Goal: Task Accomplishment & Management: Use online tool/utility

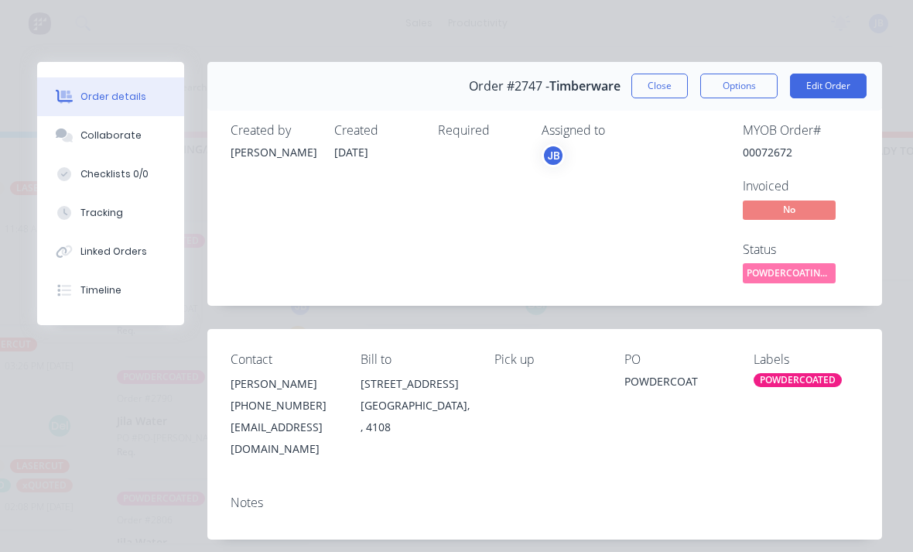
click at [651, 88] on button "Close" at bounding box center [659, 86] width 56 height 25
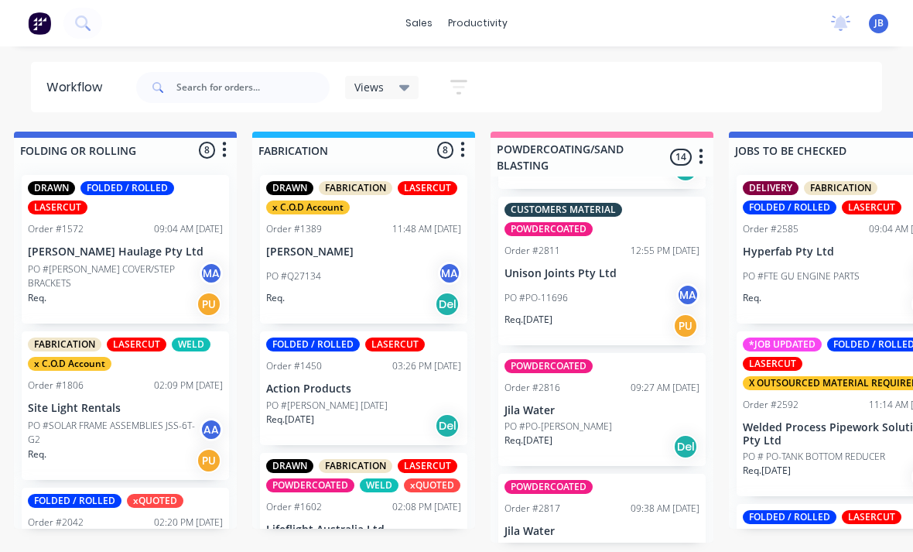
scroll to position [1574, 0]
click at [613, 487] on div "POWDERCOATED Order #2817 09:38 AM 03/09/25 Jila Water PO #PO-Vishal Req. 03/09/…" at bounding box center [601, 531] width 207 height 114
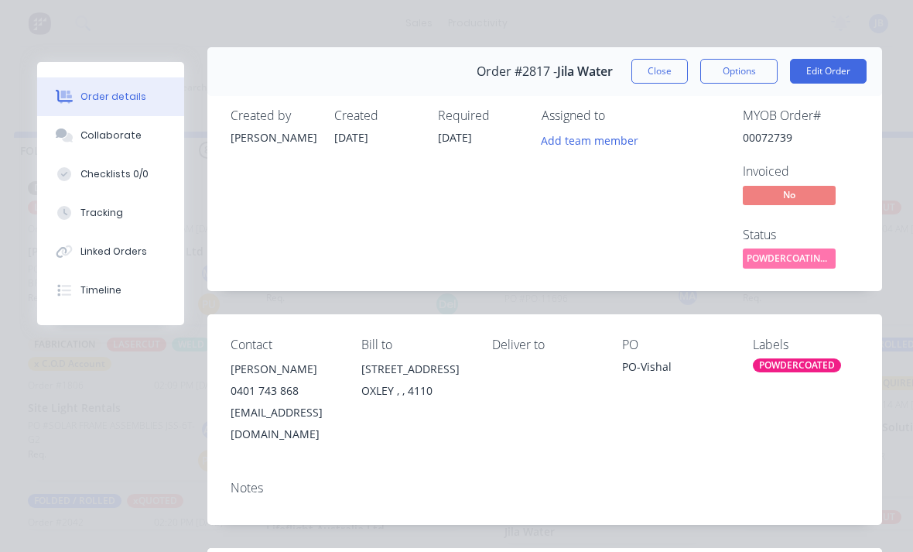
scroll to position [23, 0]
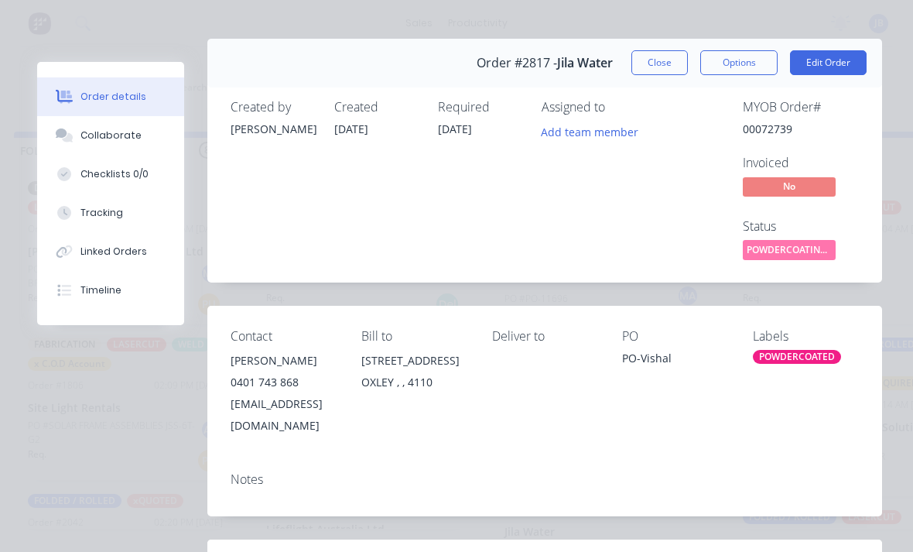
click at [662, 65] on button "Close" at bounding box center [659, 62] width 56 height 25
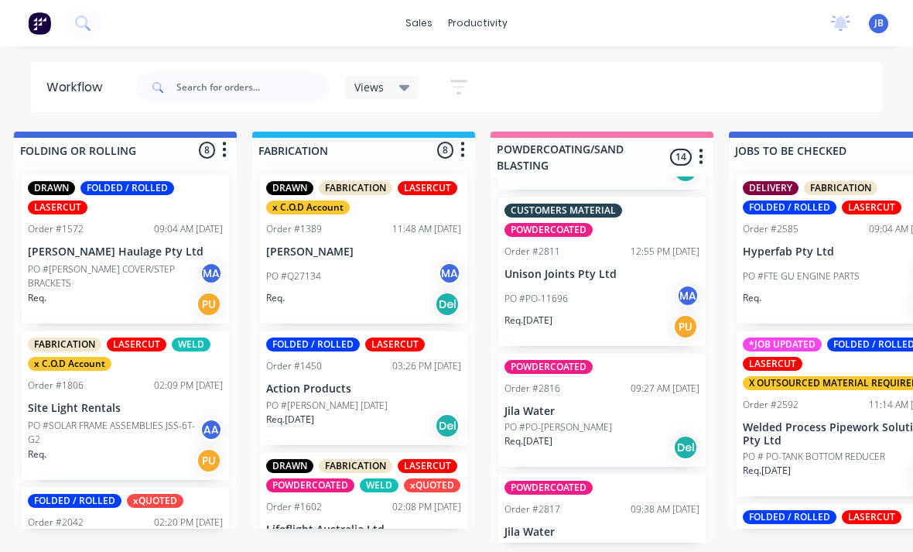
scroll to position [9, 973]
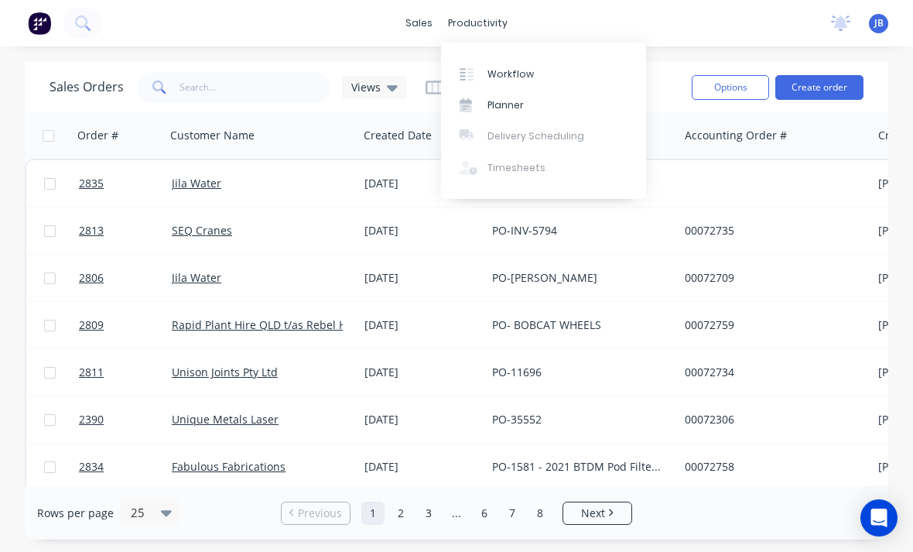
click at [523, 77] on div "Workflow" at bounding box center [510, 74] width 46 height 14
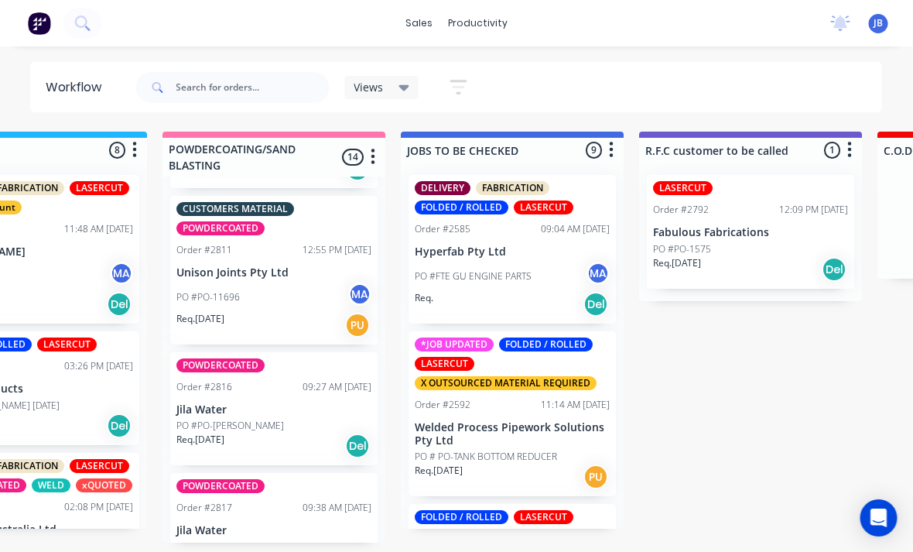
scroll to position [1574, 0]
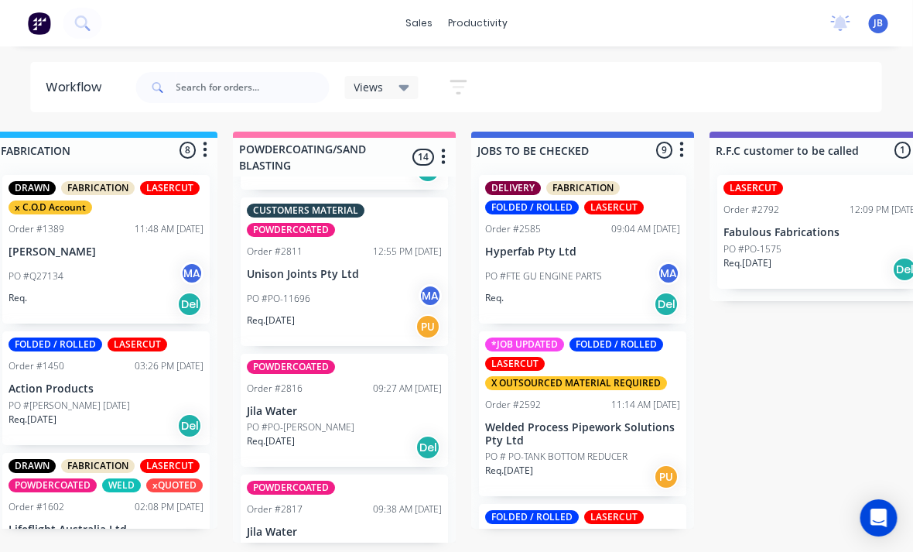
click at [288, 502] on div "Order #2817" at bounding box center [276, 509] width 56 height 14
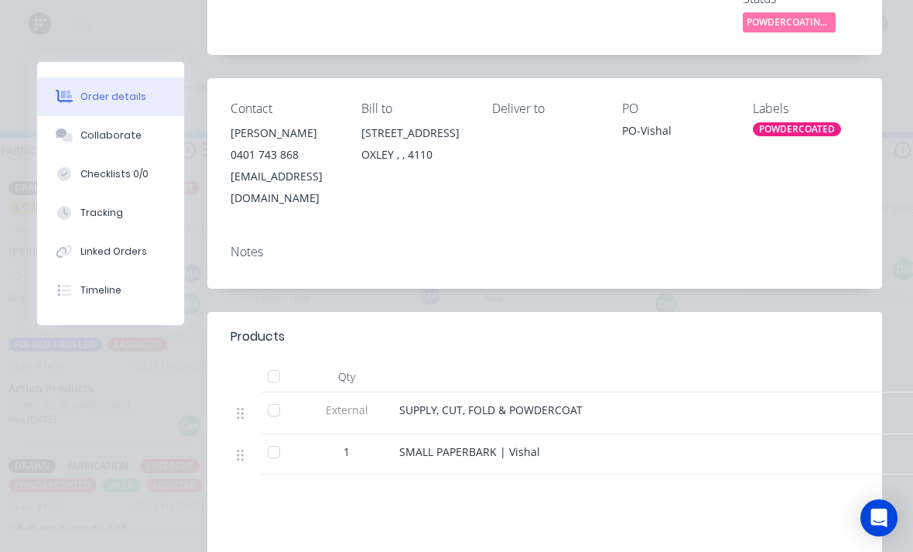
scroll to position [256, 0]
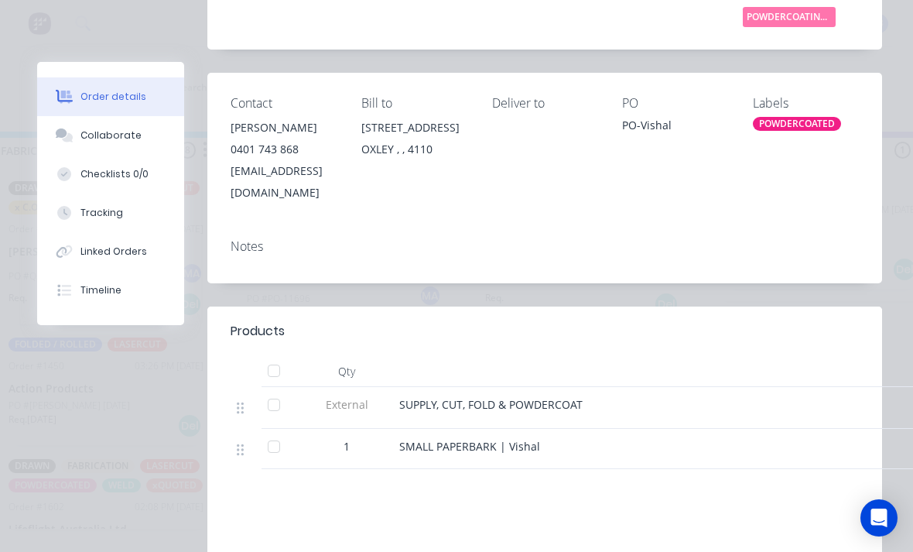
click at [87, 207] on div "Tracking" at bounding box center [101, 213] width 43 height 14
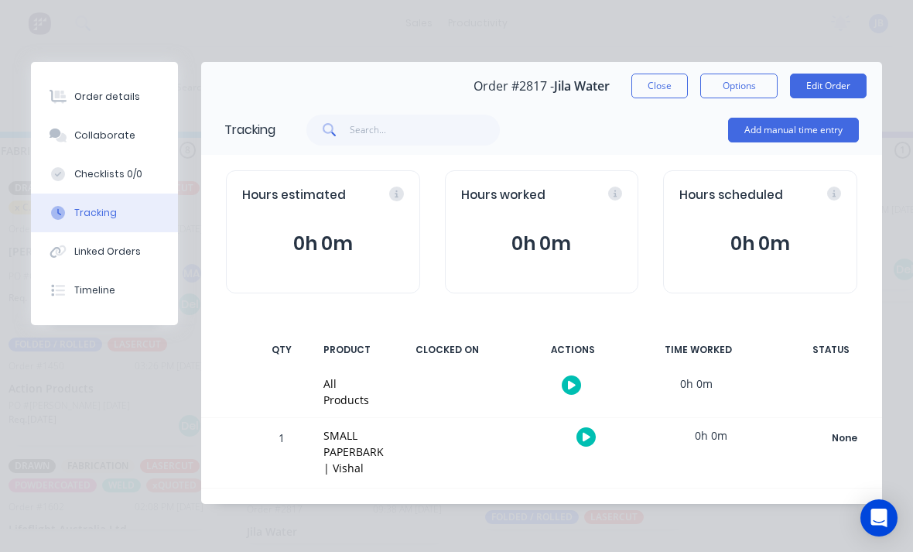
click at [798, 129] on button "Add manual time entry" at bounding box center [793, 130] width 131 height 25
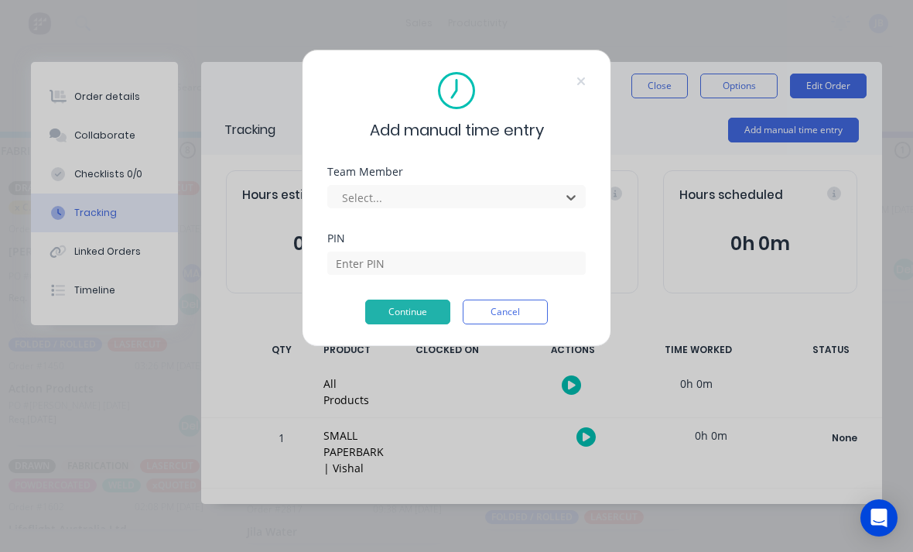
scroll to position [0, 1116]
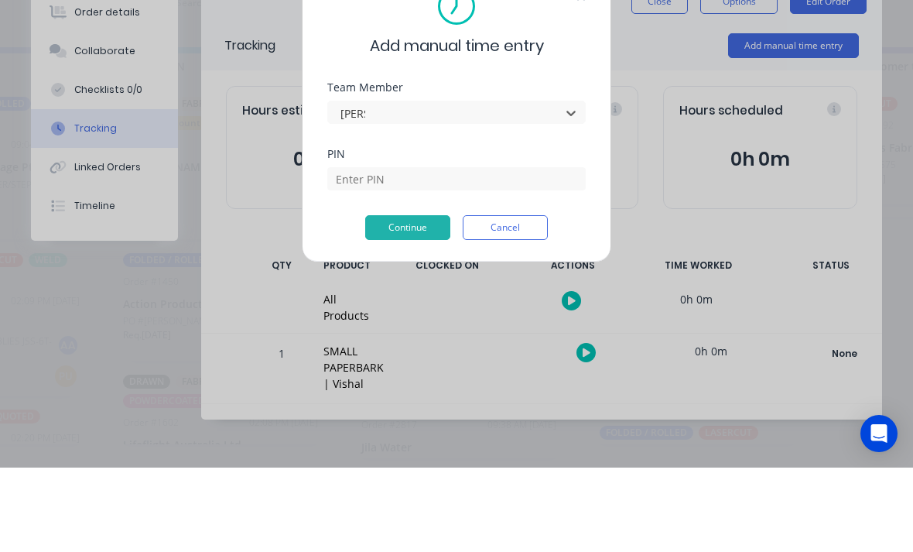
type input "[PERSON_NAME]"
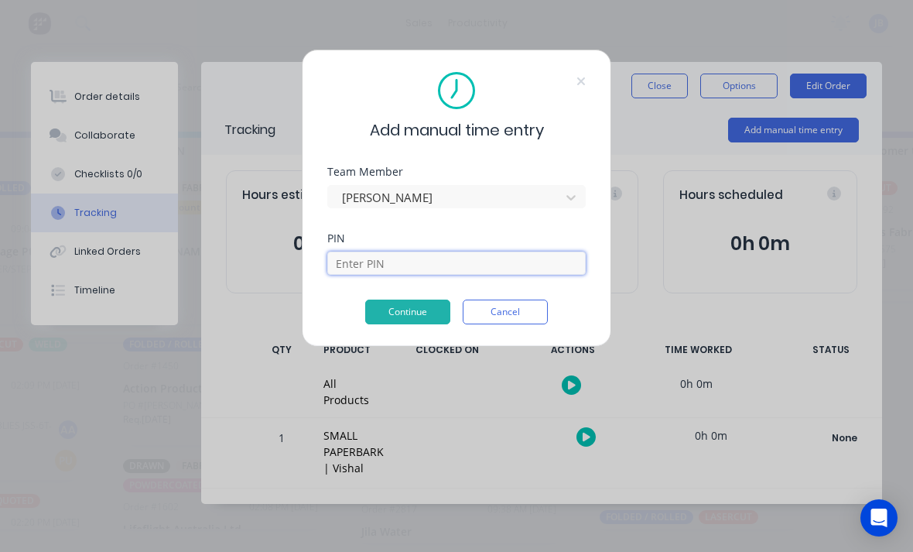
click at [558, 270] on input at bounding box center [456, 262] width 258 height 23
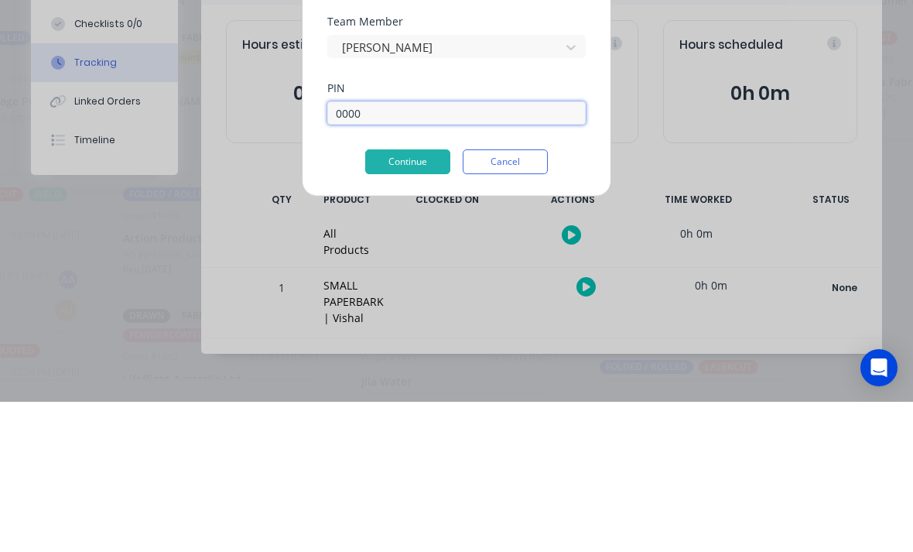
type input "0000"
click at [373, 299] on button "Continue" at bounding box center [407, 311] width 85 height 25
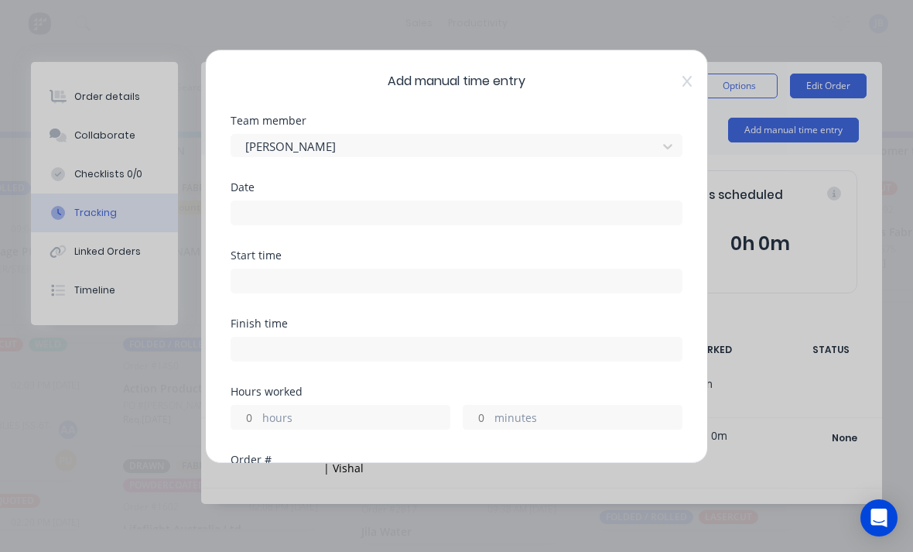
click at [266, 215] on input at bounding box center [456, 212] width 450 height 23
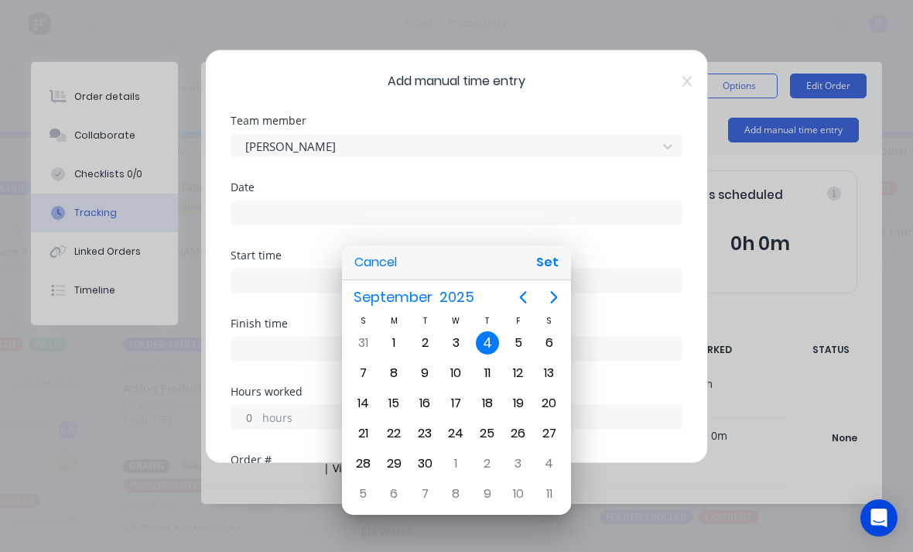
click at [450, 346] on div "3" at bounding box center [455, 342] width 23 height 23
click at [539, 265] on button "Set" at bounding box center [547, 262] width 35 height 28
type input "[DATE]"
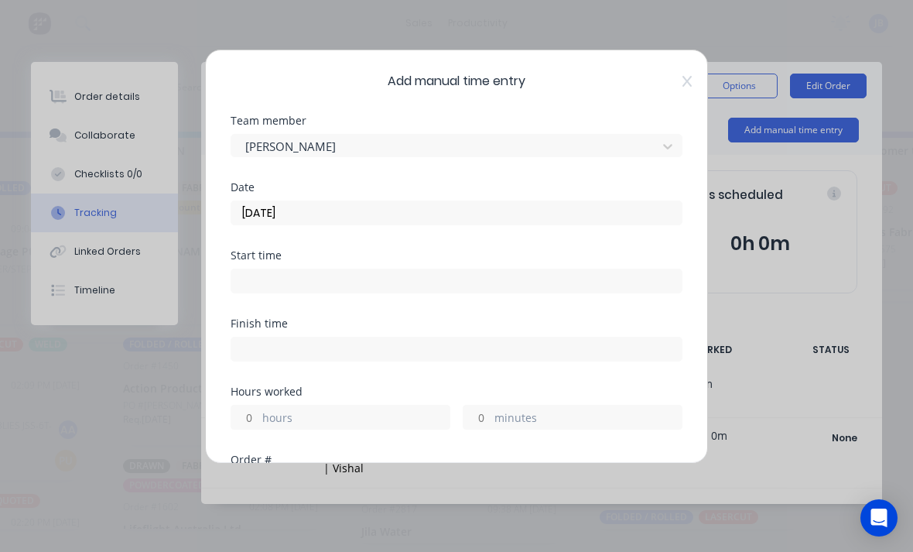
click at [268, 426] on label "hours" at bounding box center [355, 418] width 187 height 19
click at [258, 426] on input "hours" at bounding box center [244, 416] width 27 height 23
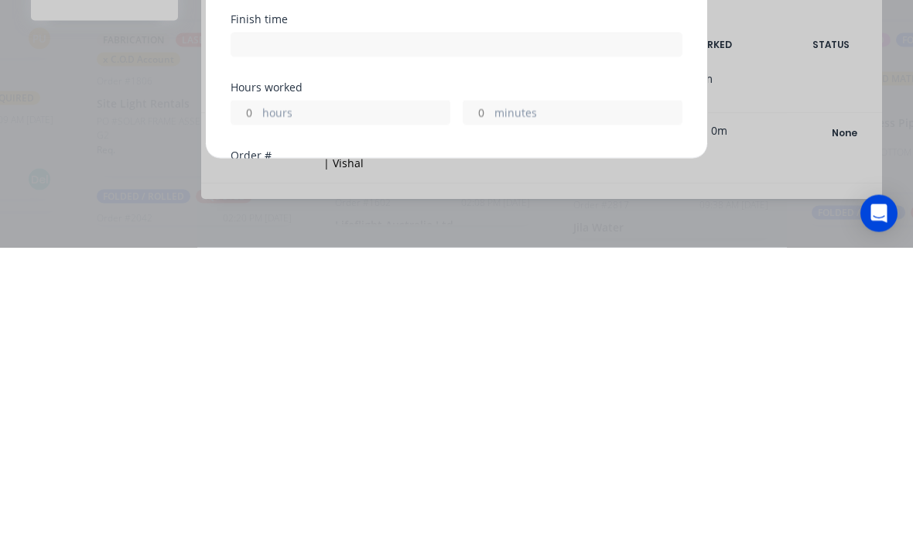
click at [477, 405] on input "minutes" at bounding box center [476, 416] width 27 height 23
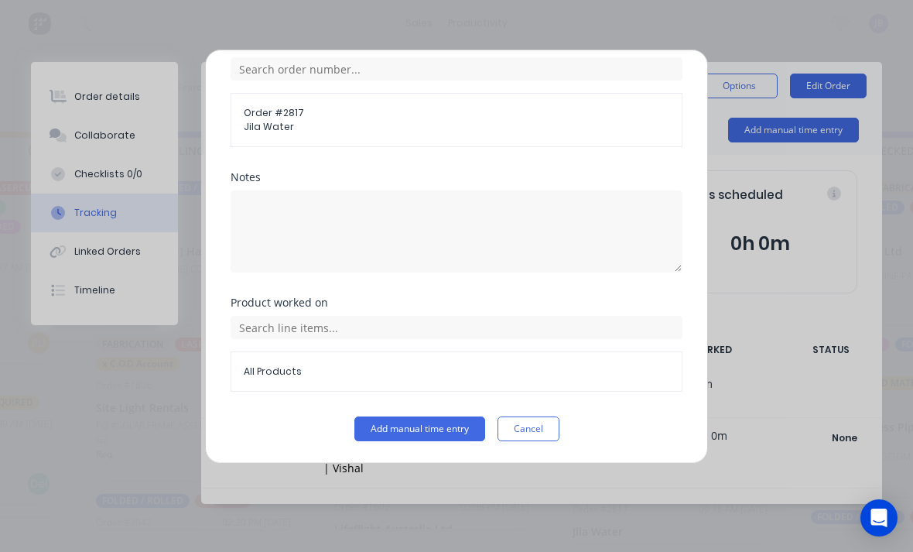
scroll to position [415, 0]
type input "45"
click at [376, 435] on button "Add manual time entry" at bounding box center [419, 428] width 131 height 25
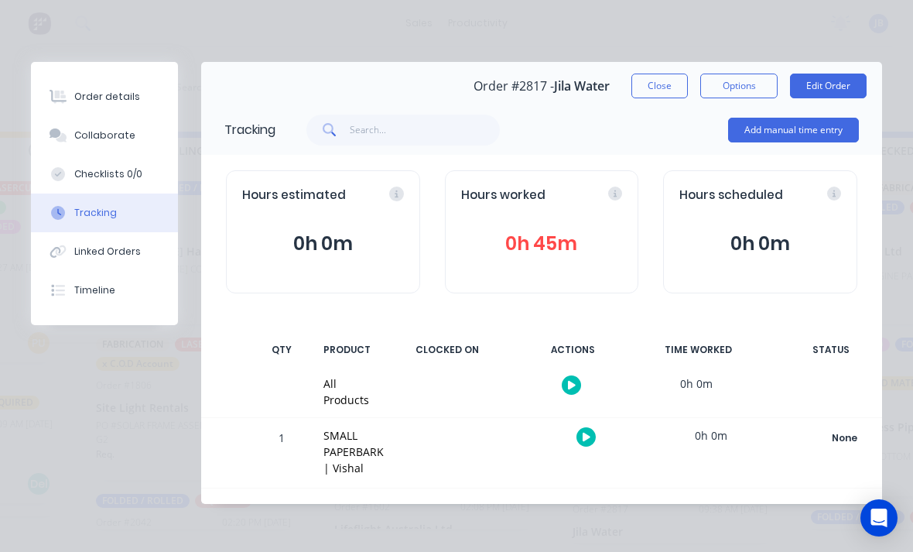
click at [672, 78] on button "Close" at bounding box center [659, 86] width 56 height 25
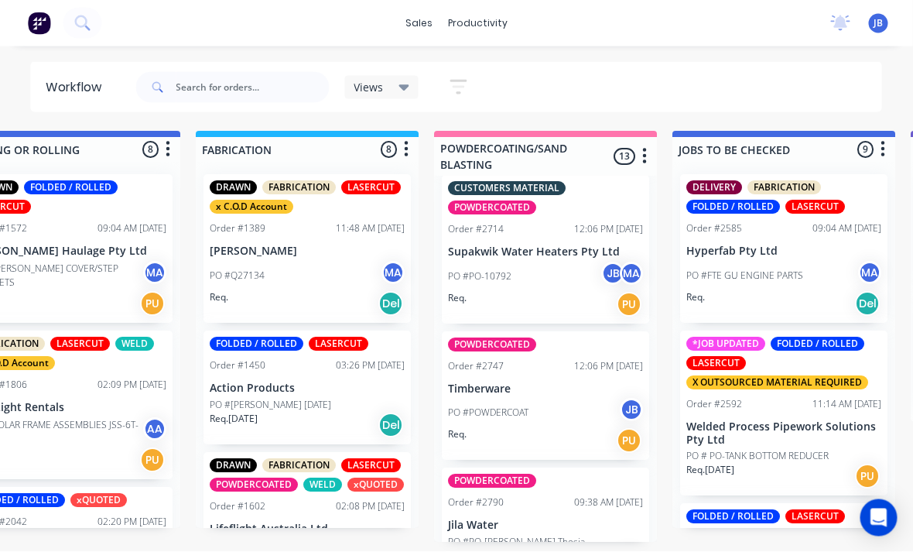
scroll to position [920, 0]
click at [491, 398] on div "PO #POWDERCOAT JB" at bounding box center [546, 412] width 195 height 29
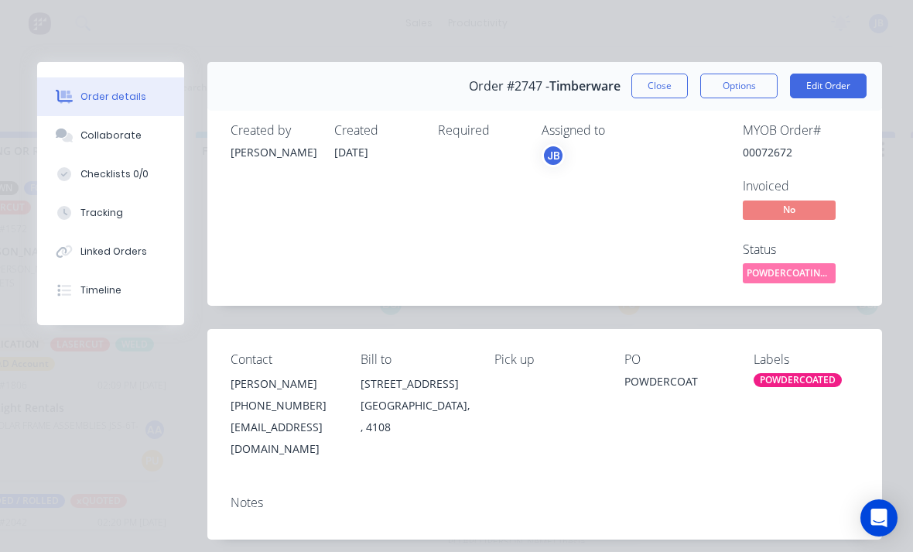
click at [81, 207] on div "Tracking" at bounding box center [101, 213] width 43 height 14
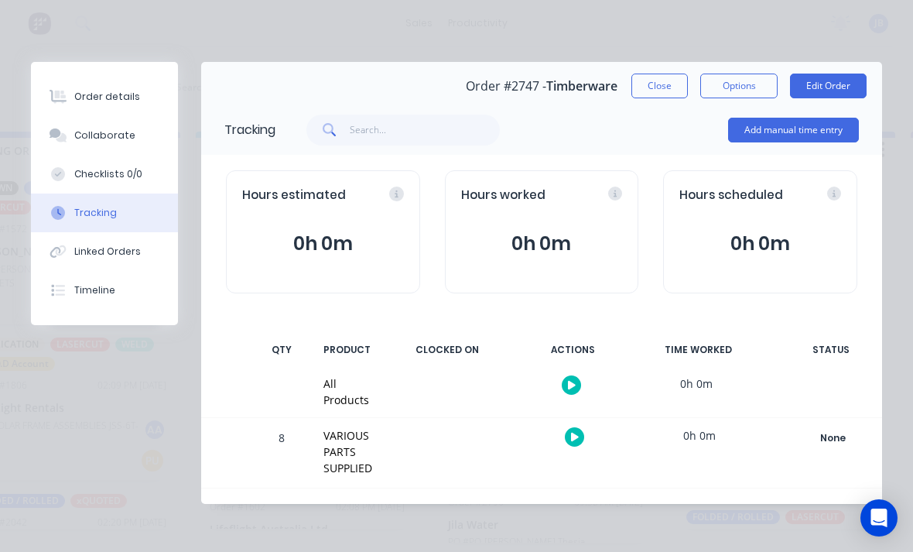
click at [812, 125] on button "Add manual time entry" at bounding box center [793, 130] width 131 height 25
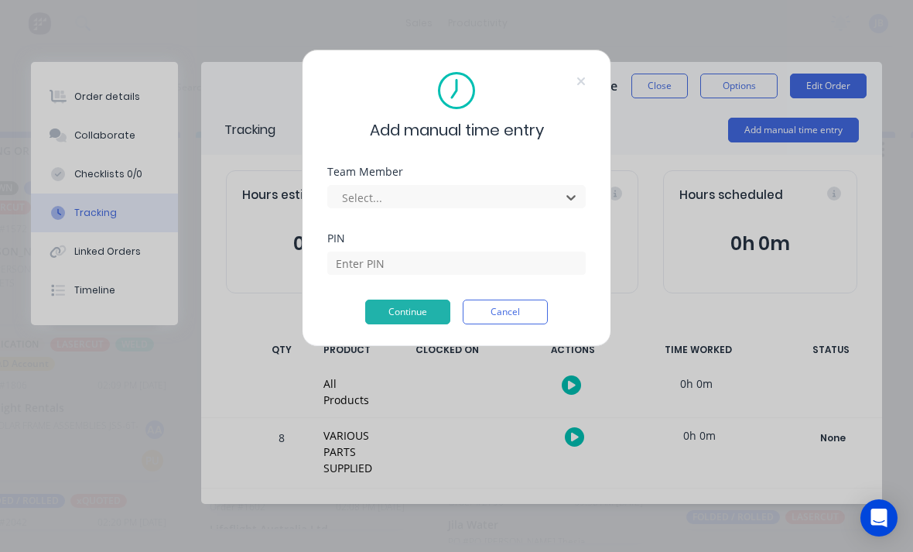
scroll to position [14, 915]
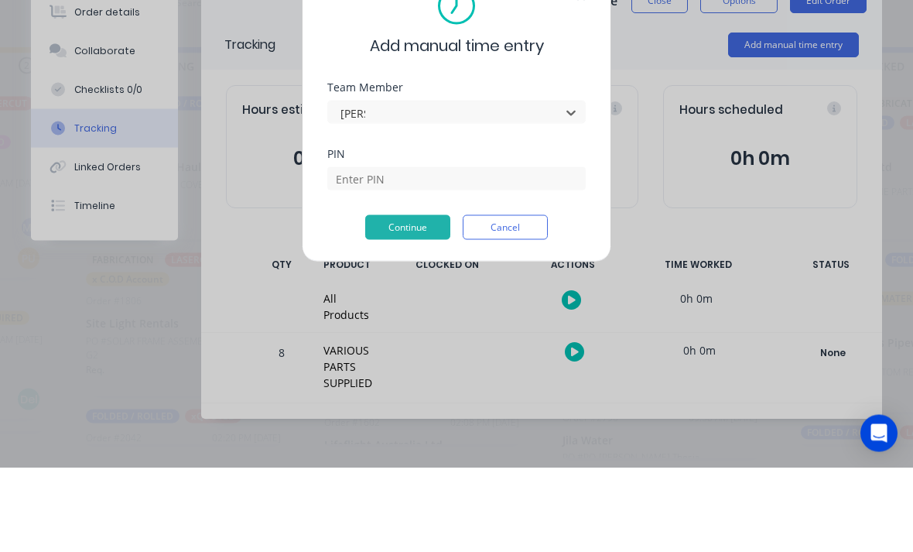
type input "[PERSON_NAME]"
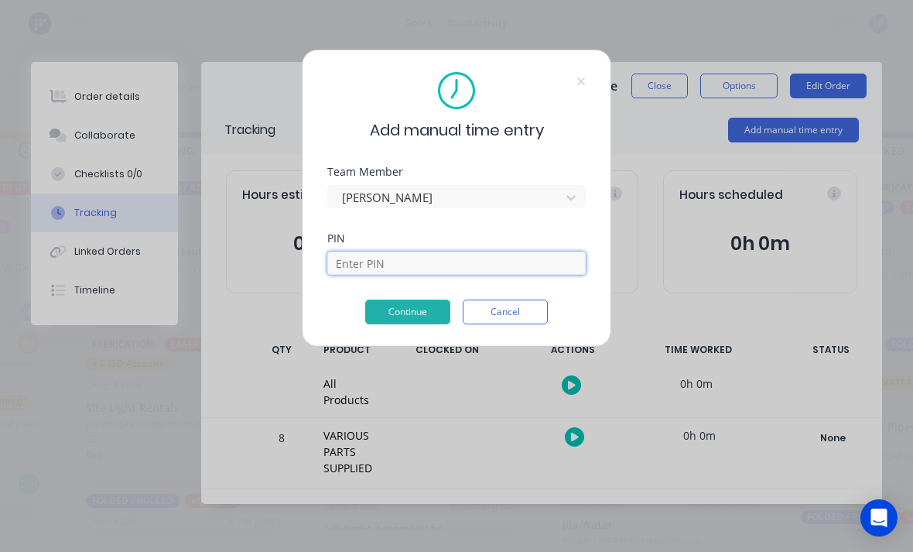
click at [552, 262] on input at bounding box center [456, 262] width 258 height 23
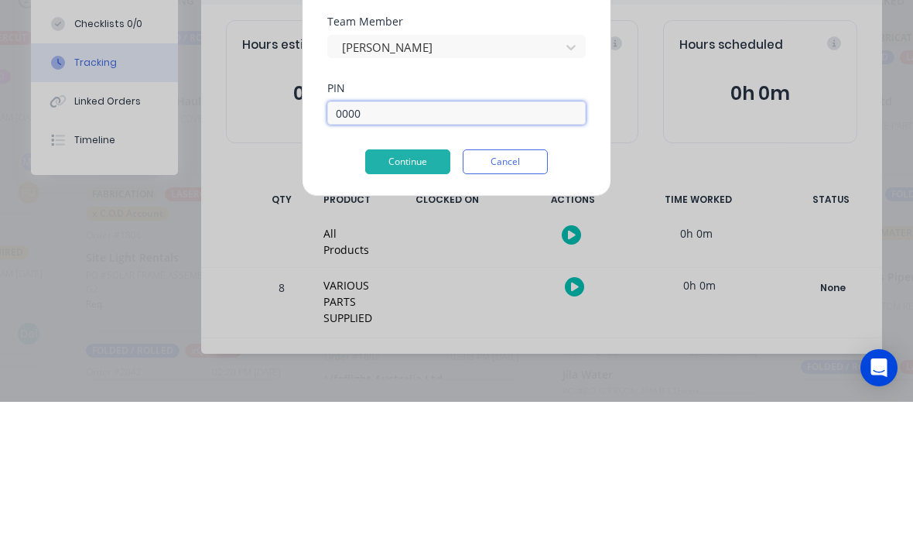
type input "0000"
click at [409, 299] on button "Continue" at bounding box center [407, 311] width 85 height 25
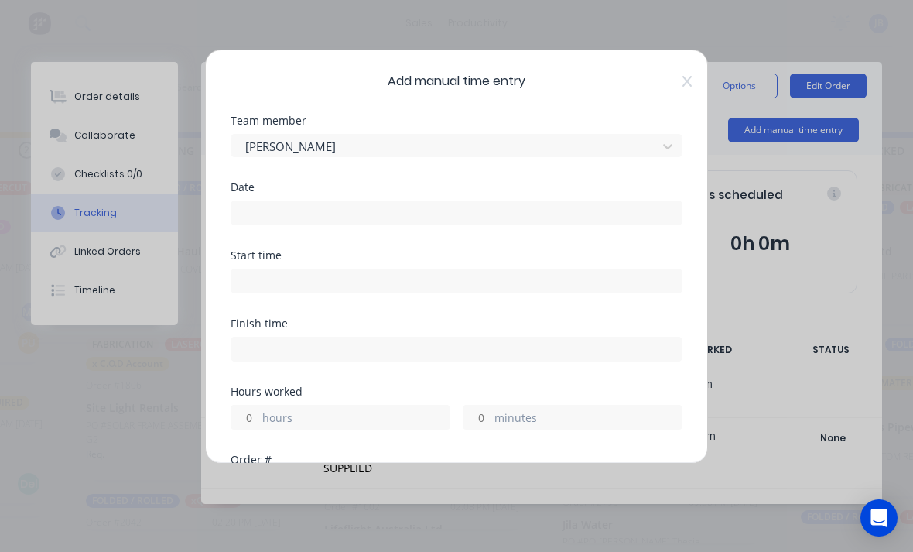
click at [263, 205] on input at bounding box center [456, 212] width 450 height 23
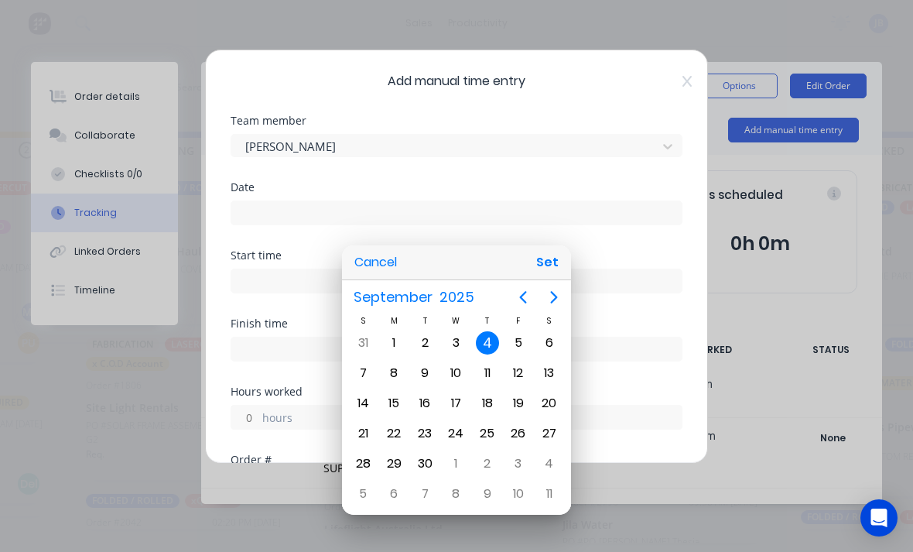
click at [458, 347] on div "3" at bounding box center [455, 342] width 23 height 23
click at [546, 258] on button "Set" at bounding box center [547, 262] width 35 height 28
type input "[DATE]"
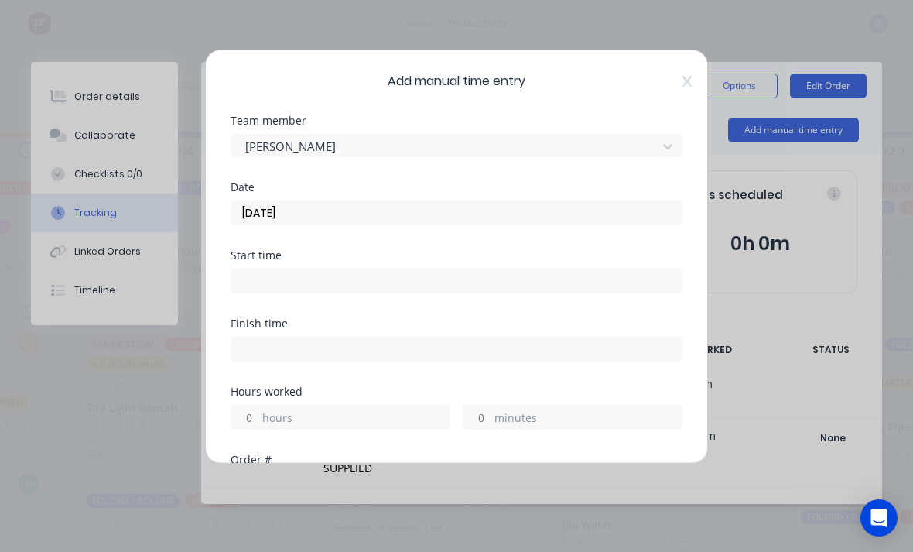
click at [489, 409] on input "minutes" at bounding box center [476, 416] width 27 height 23
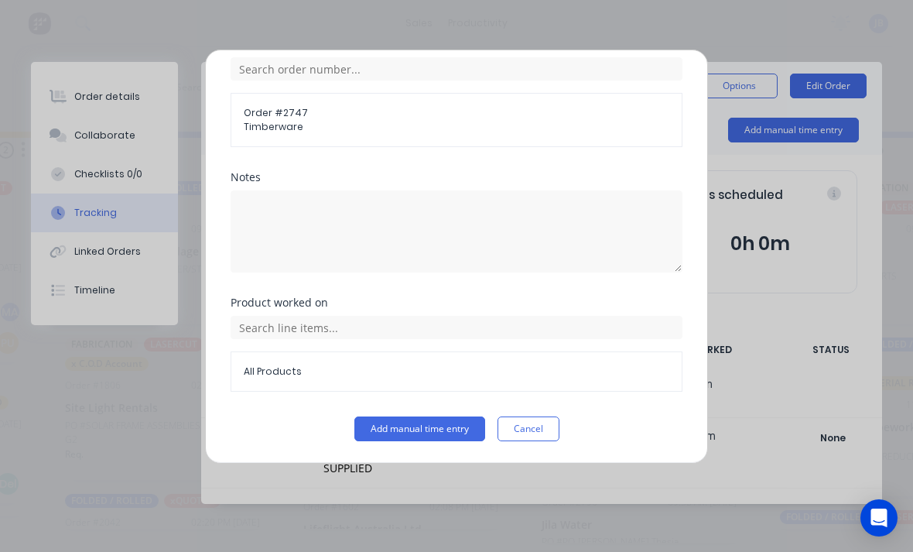
scroll to position [415, 0]
type input "45"
click at [371, 433] on button "Add manual time entry" at bounding box center [419, 428] width 131 height 25
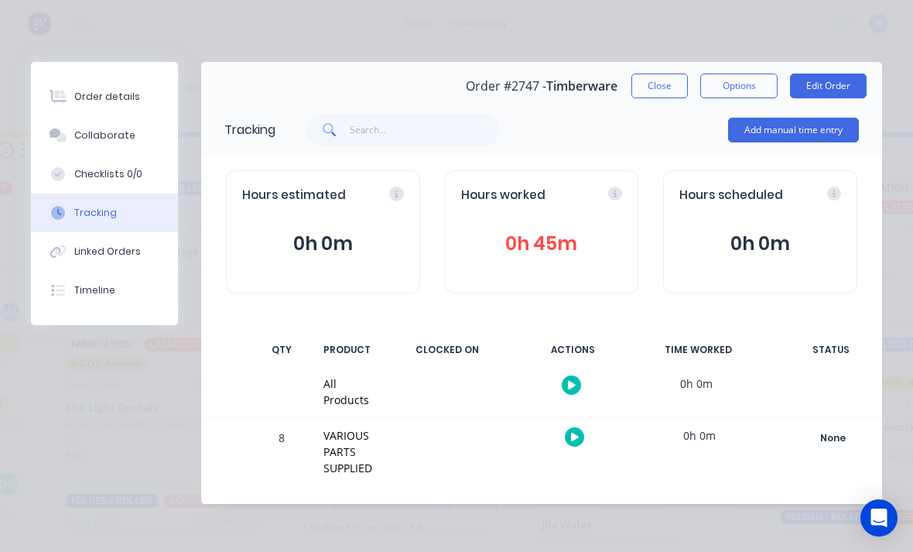
click at [146, 132] on button "Collaborate" at bounding box center [104, 135] width 147 height 39
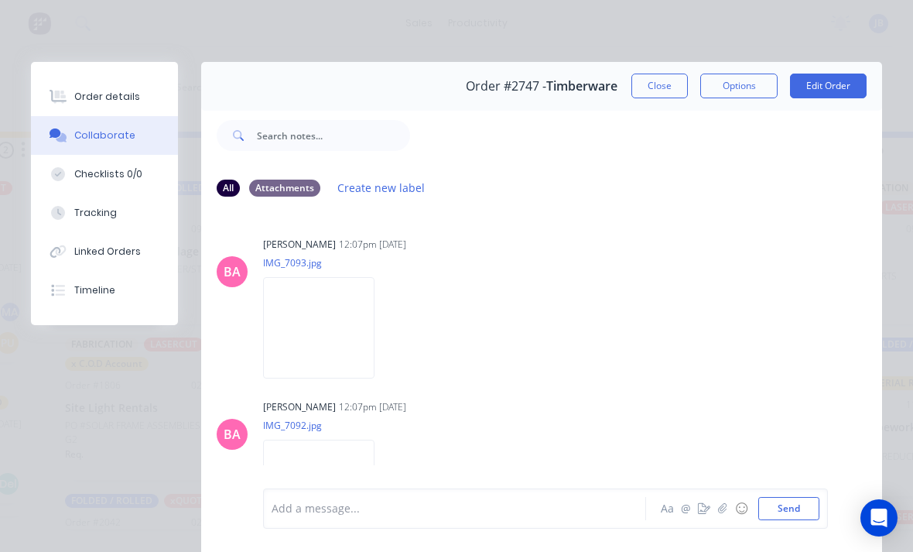
click at [284, 504] on div at bounding box center [458, 509] width 373 height 16
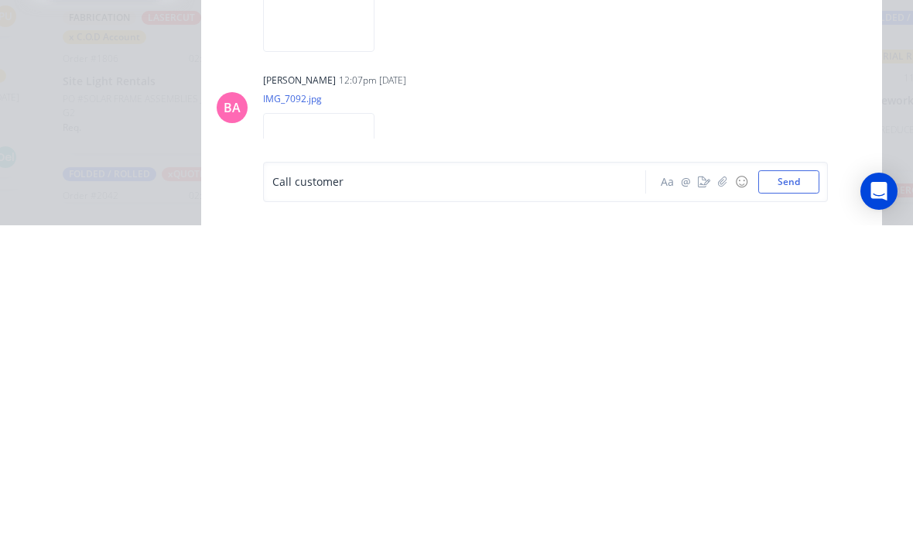
click at [795, 497] on button "Send" at bounding box center [788, 508] width 61 height 23
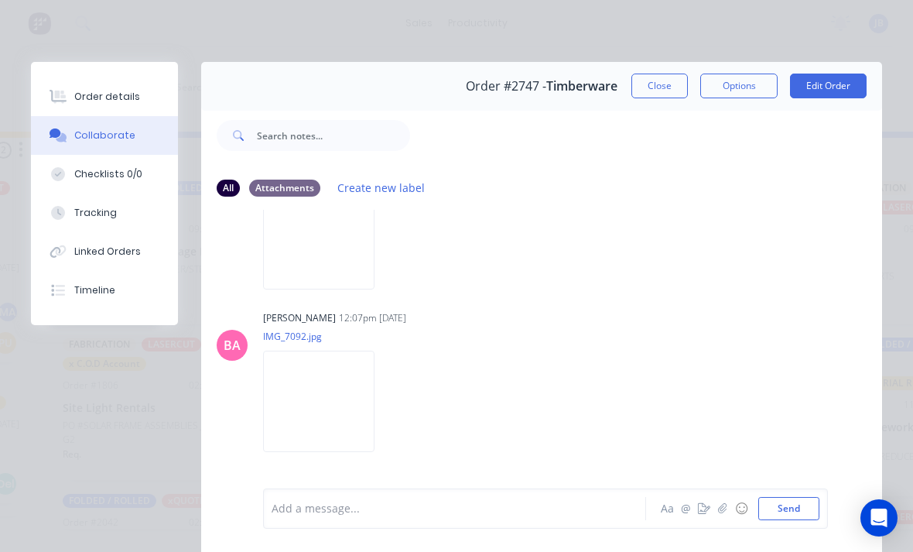
scroll to position [88, 0]
click at [81, 218] on div "Tracking" at bounding box center [95, 213] width 43 height 14
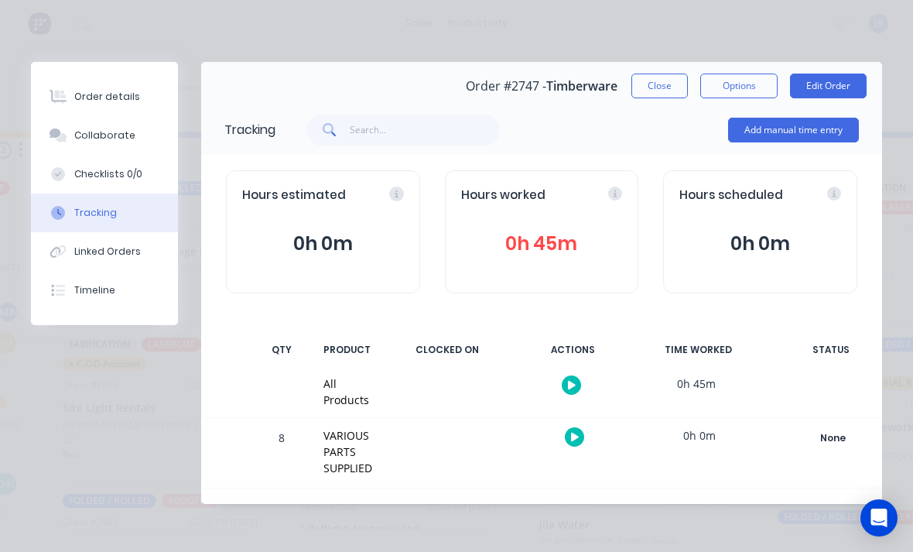
click at [87, 142] on button "Collaborate" at bounding box center [104, 135] width 147 height 39
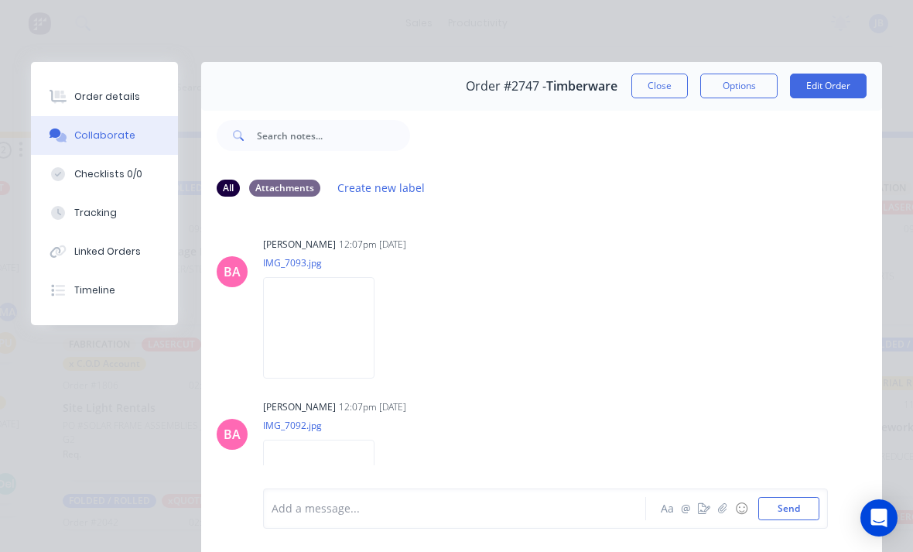
click at [725, 507] on icon "button" at bounding box center [722, 508] width 9 height 11
click at [792, 512] on button "Send" at bounding box center [788, 508] width 61 height 23
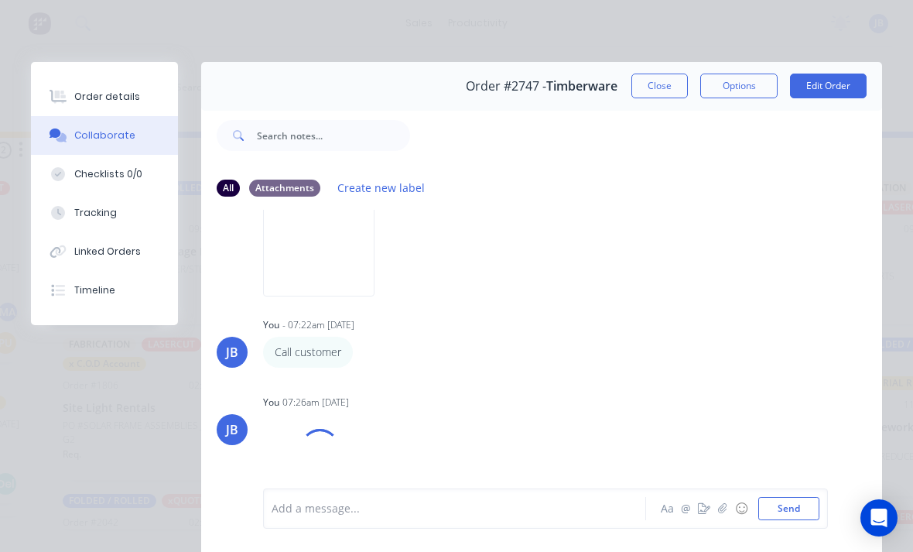
scroll to position [240, 0]
click at [657, 89] on button "Close" at bounding box center [659, 86] width 56 height 25
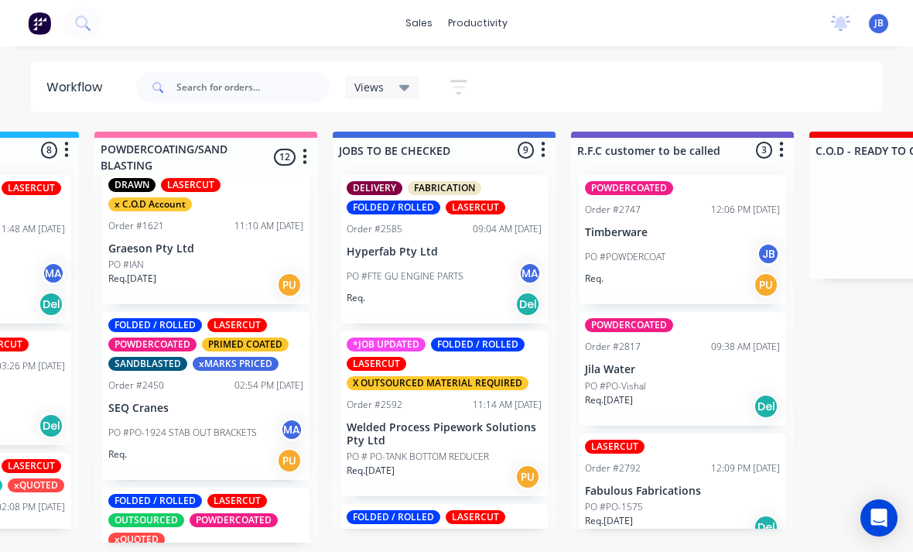
scroll to position [296, 0]
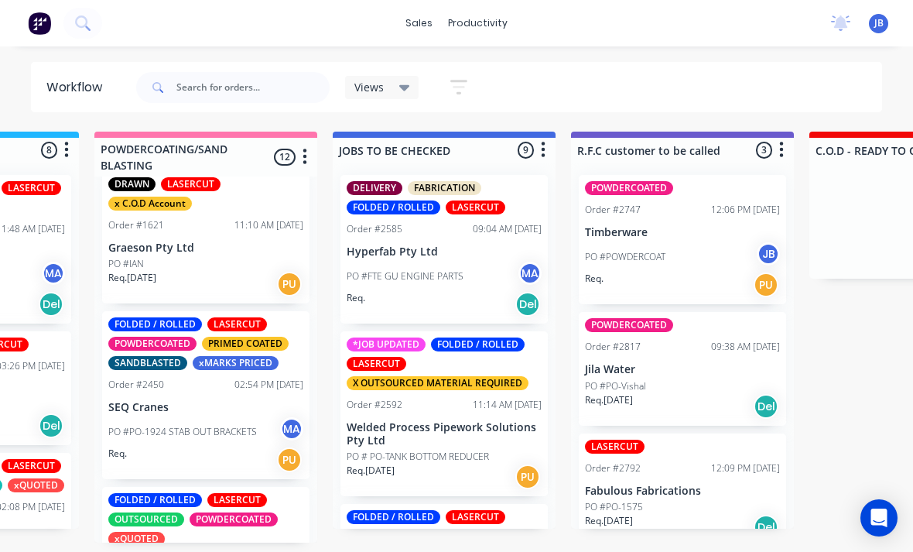
click at [233, 432] on p "PO #PO-1924 STAB OUT BRACKETS" at bounding box center [182, 432] width 149 height 14
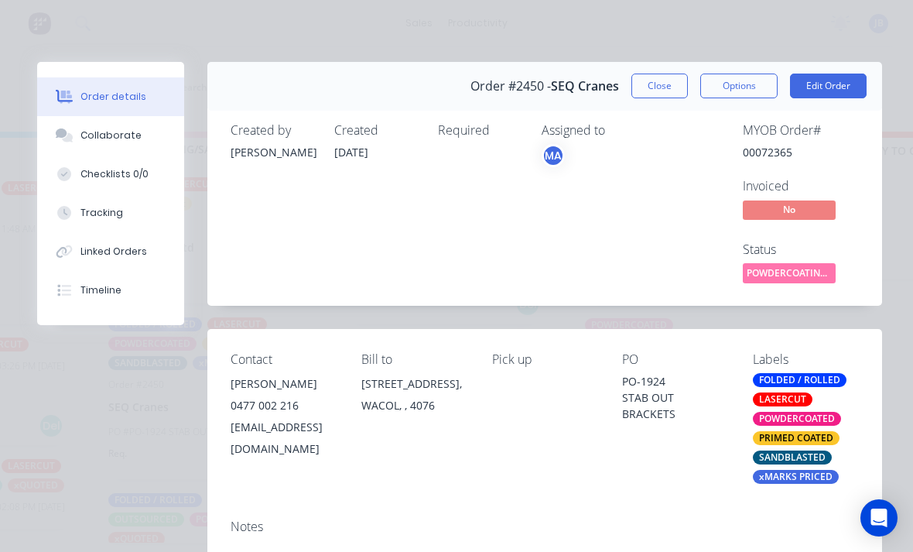
click at [148, 209] on button "Tracking" at bounding box center [110, 212] width 147 height 39
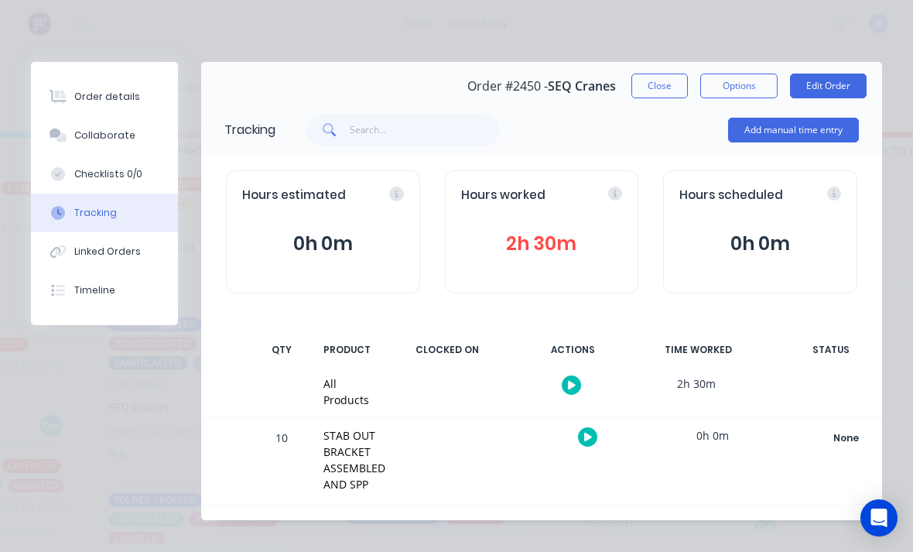
click at [538, 251] on button "2h 30m" at bounding box center [542, 243] width 162 height 29
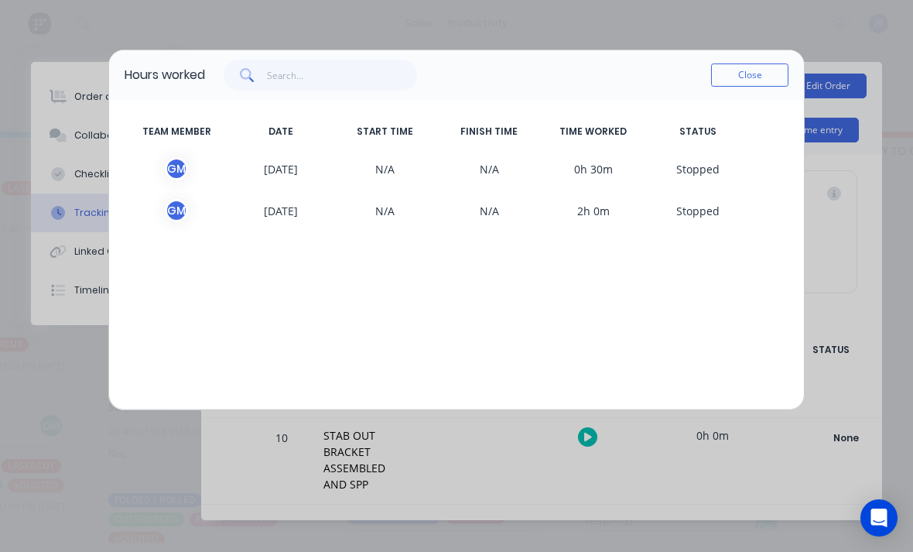
click at [747, 79] on button "Close" at bounding box center [749, 74] width 77 height 23
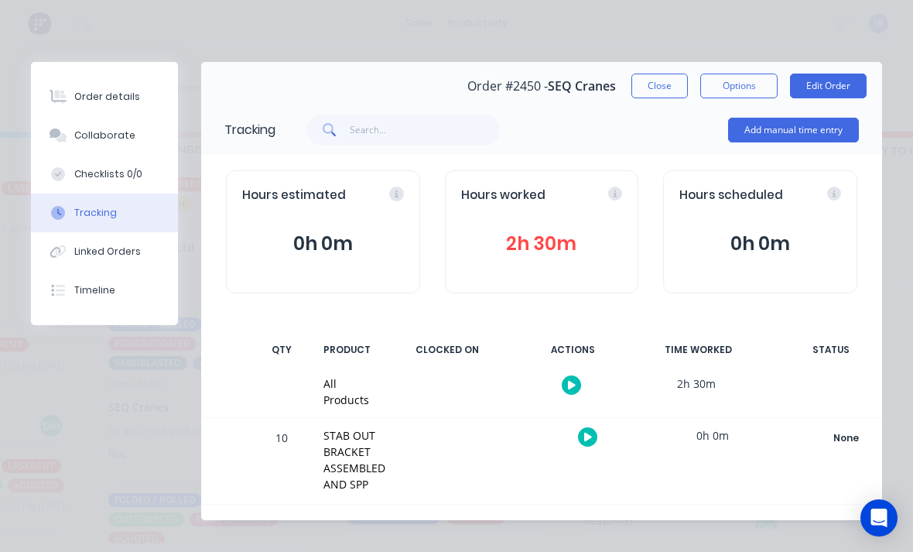
click at [783, 133] on button "Add manual time entry" at bounding box center [793, 130] width 131 height 25
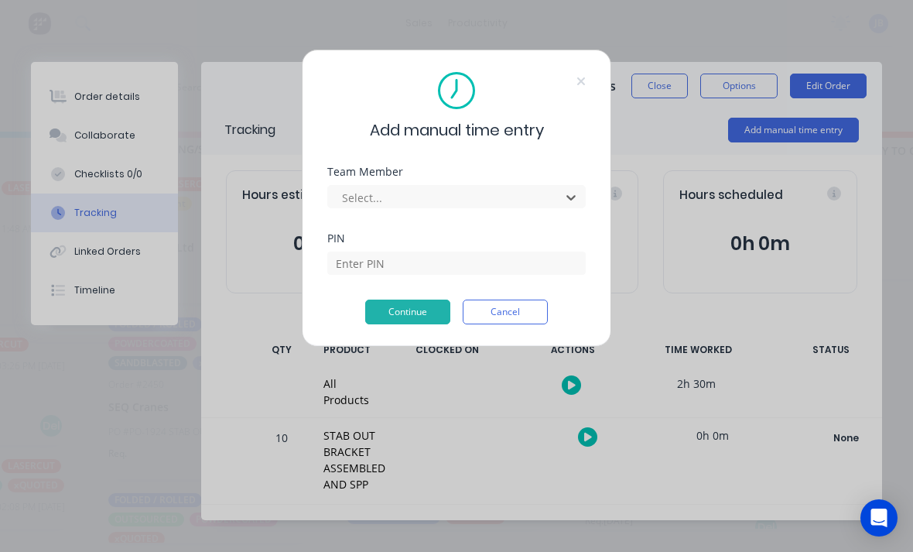
scroll to position [1, 1254]
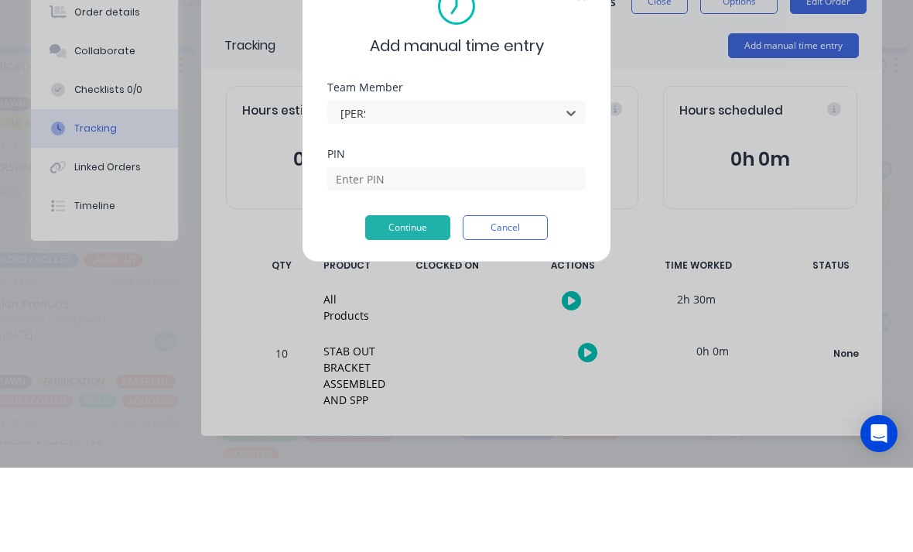
type input "[PERSON_NAME]"
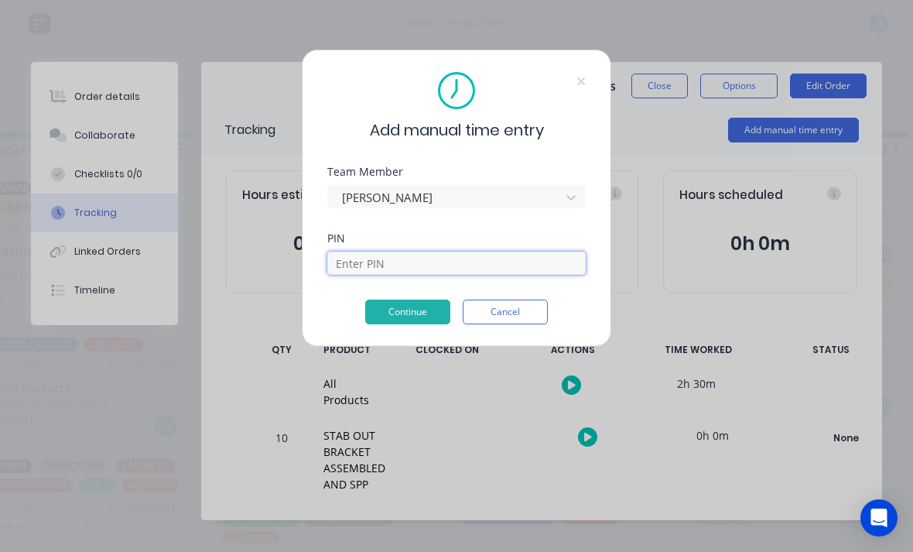
click at [428, 272] on input at bounding box center [456, 262] width 258 height 23
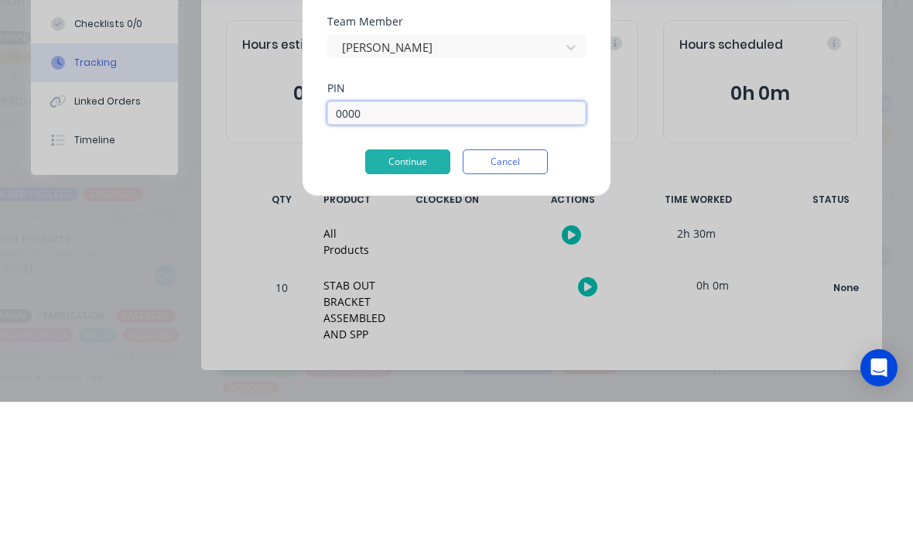
type input "0000"
click at [389, 299] on button "Continue" at bounding box center [407, 311] width 85 height 25
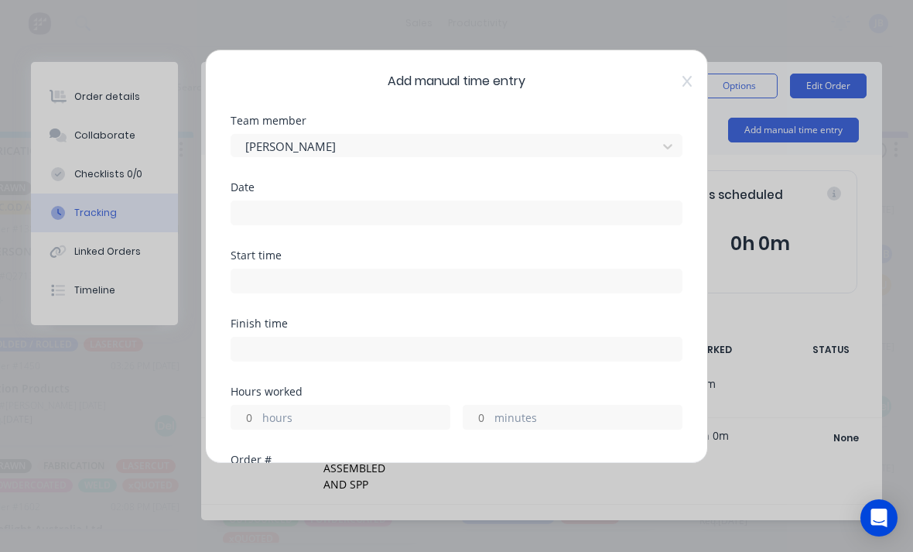
click at [369, 203] on input at bounding box center [456, 212] width 450 height 23
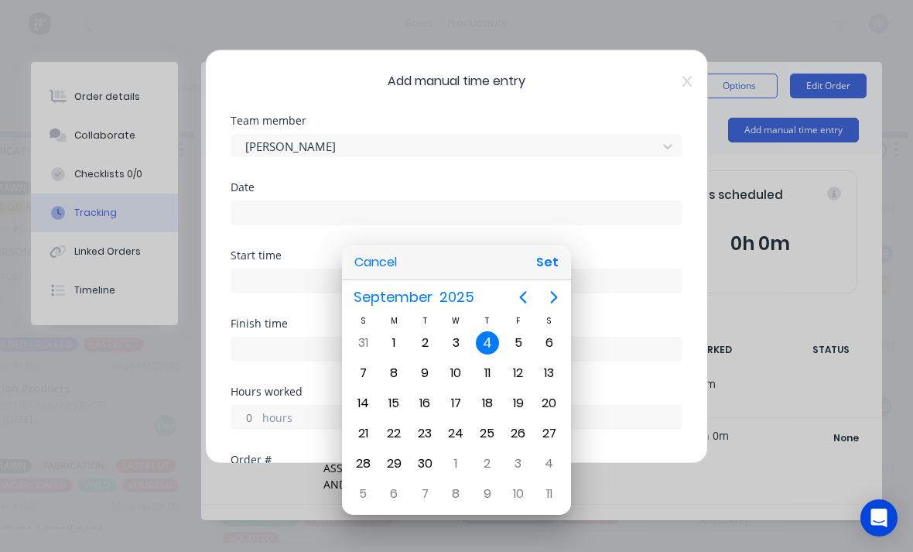
click at [457, 350] on div "3" at bounding box center [455, 342] width 23 height 23
click at [554, 268] on button "Set" at bounding box center [547, 262] width 35 height 28
type input "[DATE]"
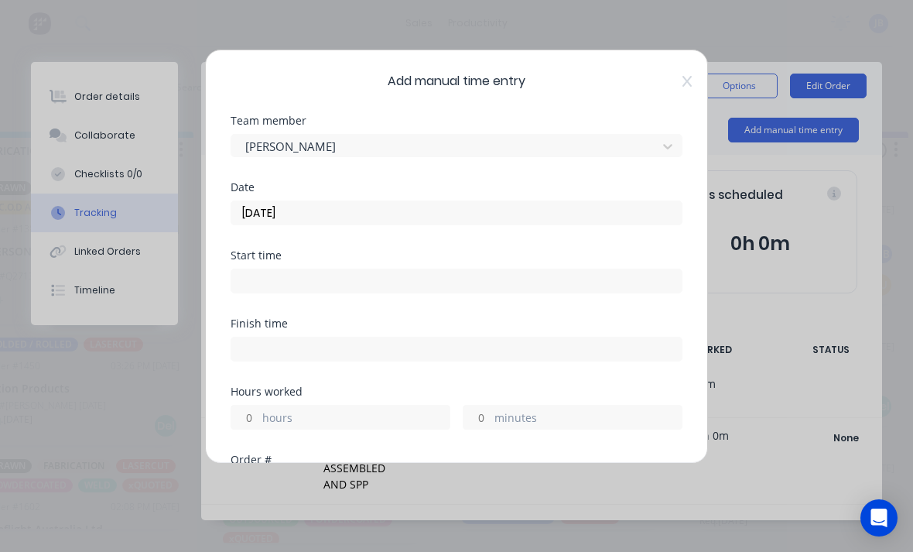
click at [257, 406] on input "hours" at bounding box center [244, 416] width 27 height 23
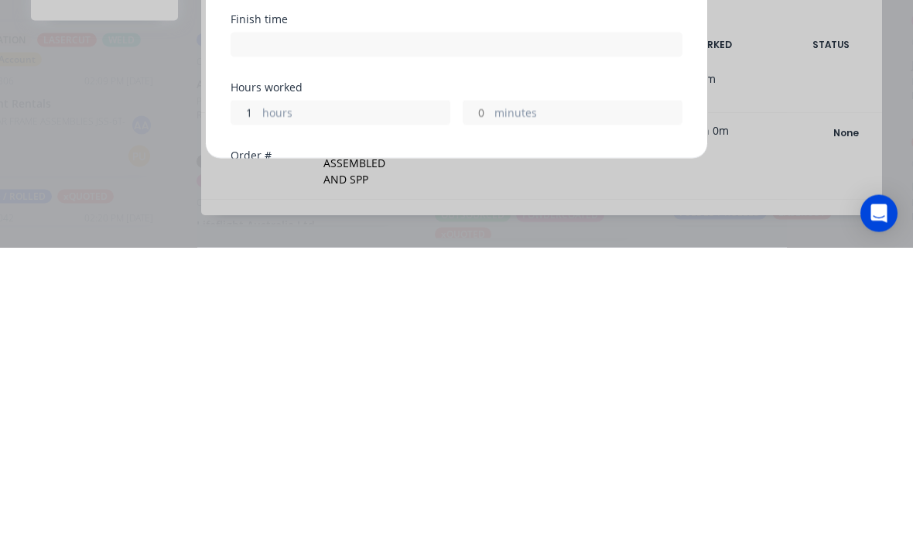
scroll to position [40, 1043]
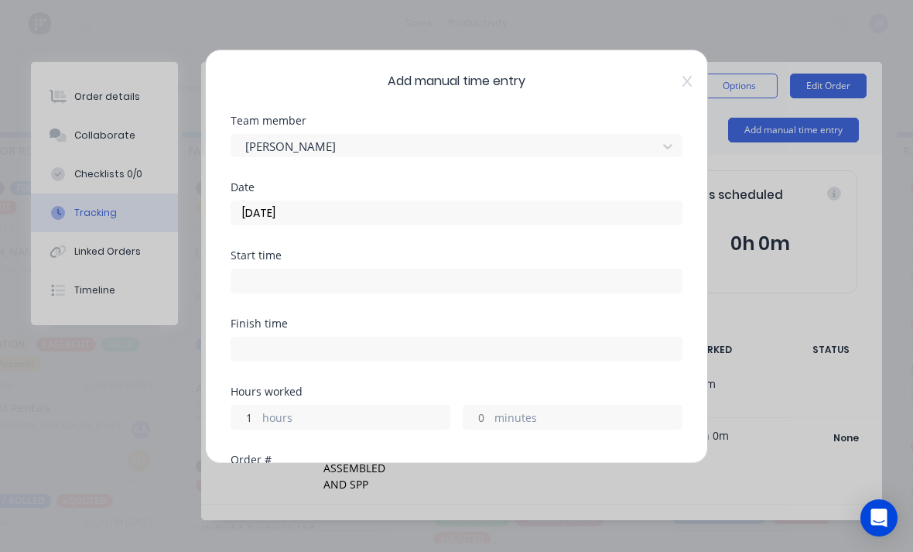
type input "1"
click at [479, 415] on input "minutes" at bounding box center [476, 416] width 27 height 23
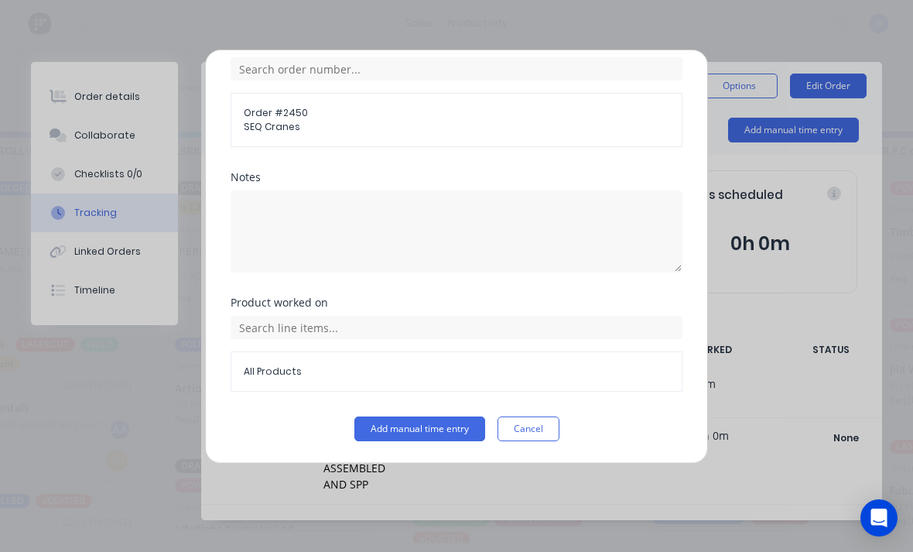
scroll to position [415, 0]
type input "30"
click at [427, 428] on button "Add manual time entry" at bounding box center [419, 428] width 131 height 25
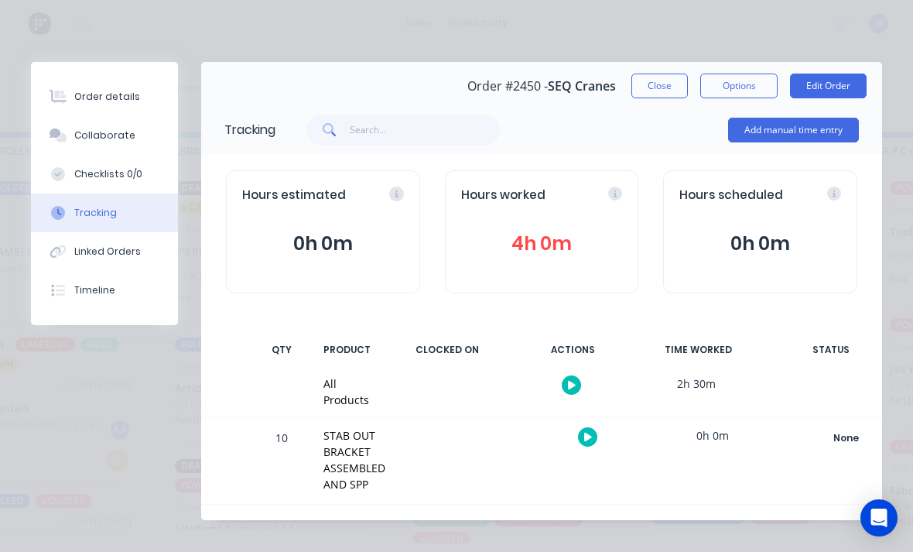
click at [160, 134] on button "Collaborate" at bounding box center [104, 135] width 147 height 39
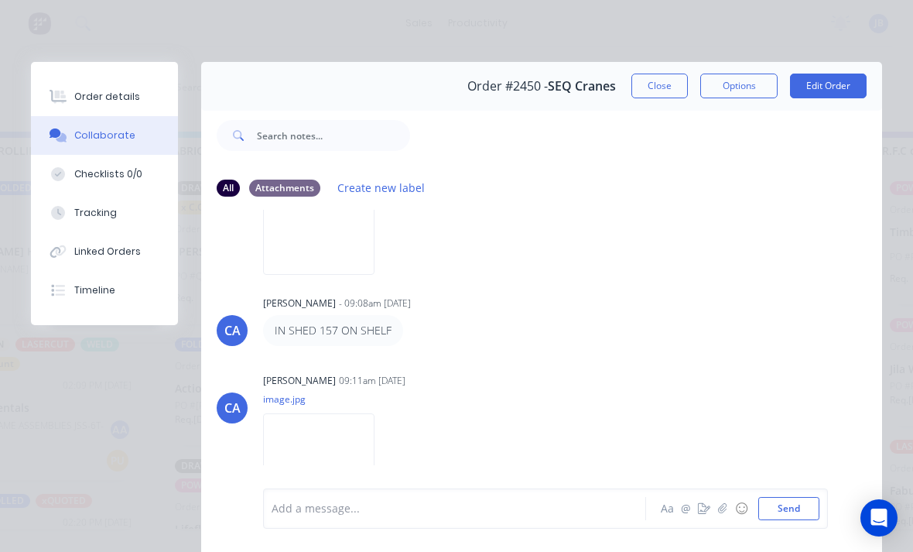
click at [722, 517] on button "button" at bounding box center [722, 508] width 19 height 19
click at [789, 505] on button "Send" at bounding box center [788, 508] width 61 height 23
click at [447, 512] on div at bounding box center [458, 509] width 373 height 16
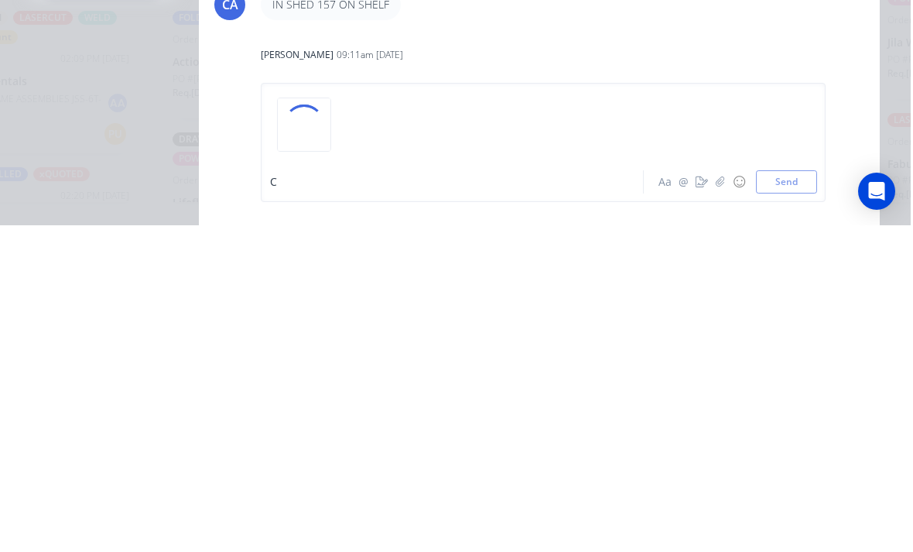
scroll to position [40, 1066]
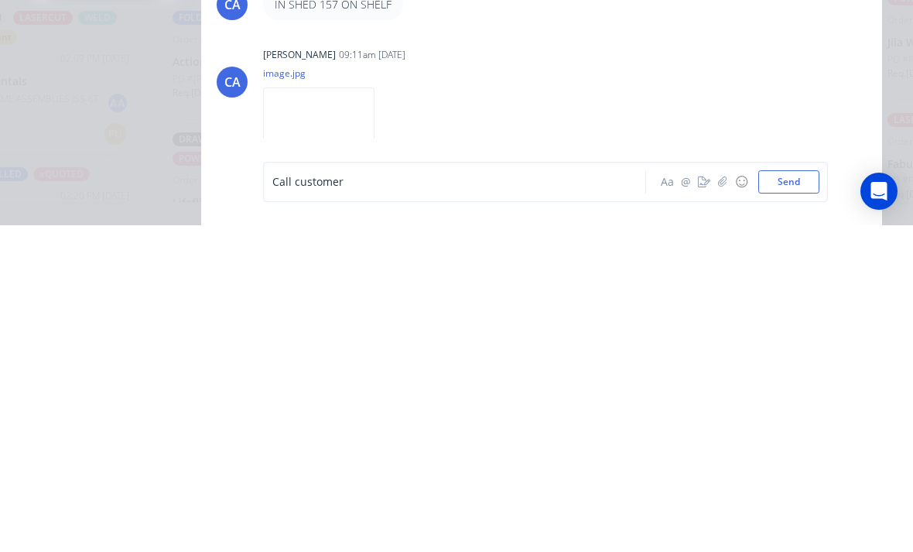
click at [790, 497] on button "Send" at bounding box center [788, 508] width 61 height 23
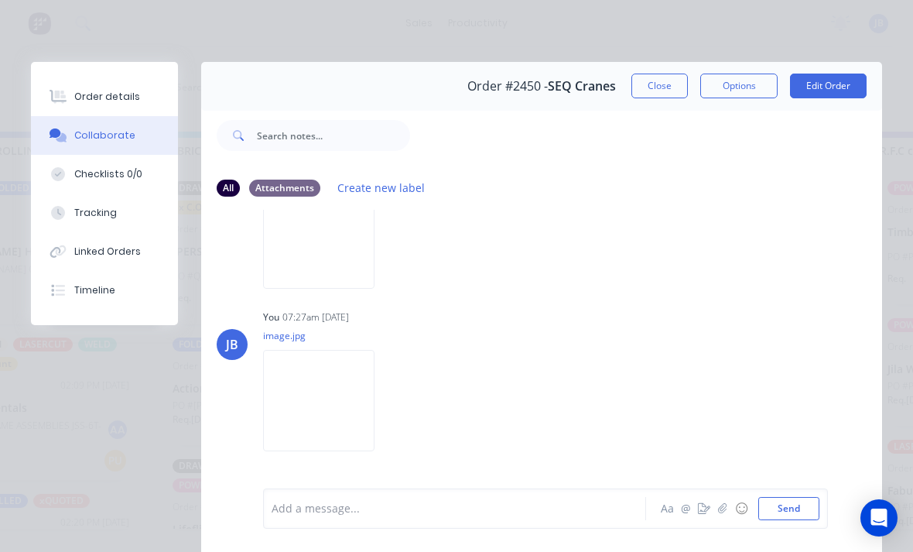
scroll to position [958, 0]
click at [634, 89] on button "Close" at bounding box center [659, 86] width 56 height 25
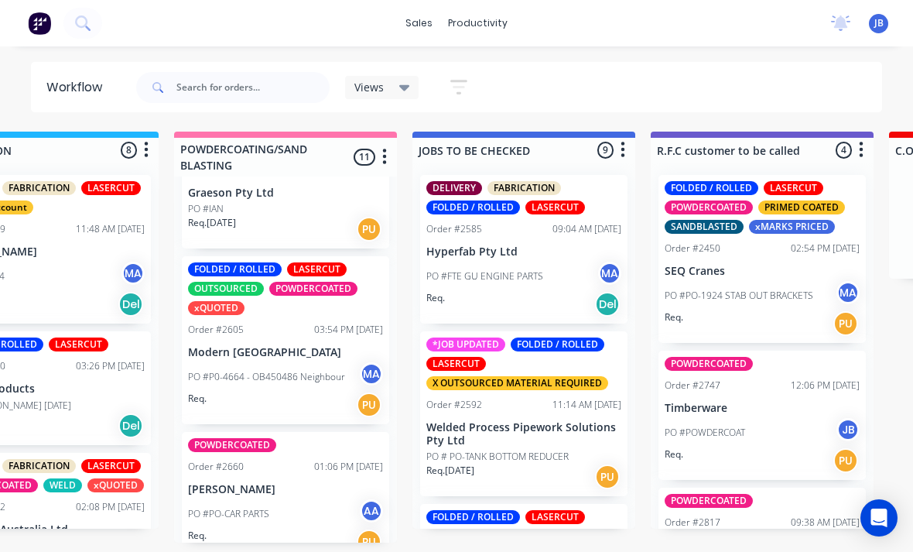
scroll to position [355, 0]
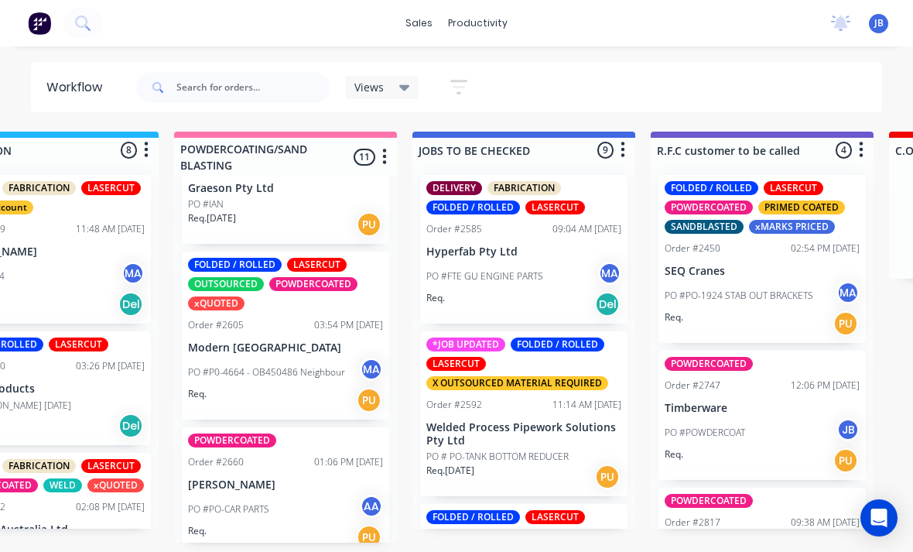
click at [219, 341] on p "Modern [GEOGRAPHIC_DATA]" at bounding box center [285, 347] width 195 height 13
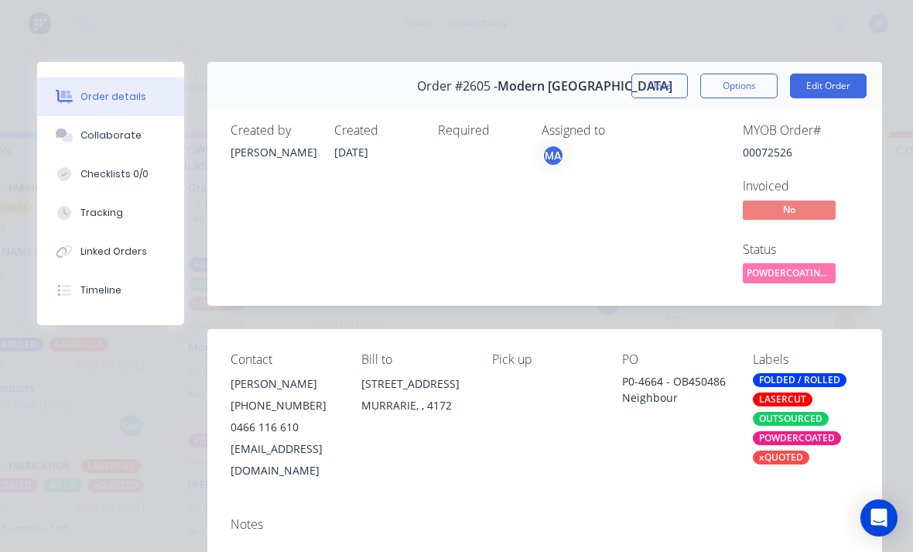
scroll to position [0, 0]
click at [628, 87] on span "Modern [GEOGRAPHIC_DATA]" at bounding box center [585, 86] width 175 height 15
click at [655, 97] on button "Close" at bounding box center [659, 86] width 56 height 25
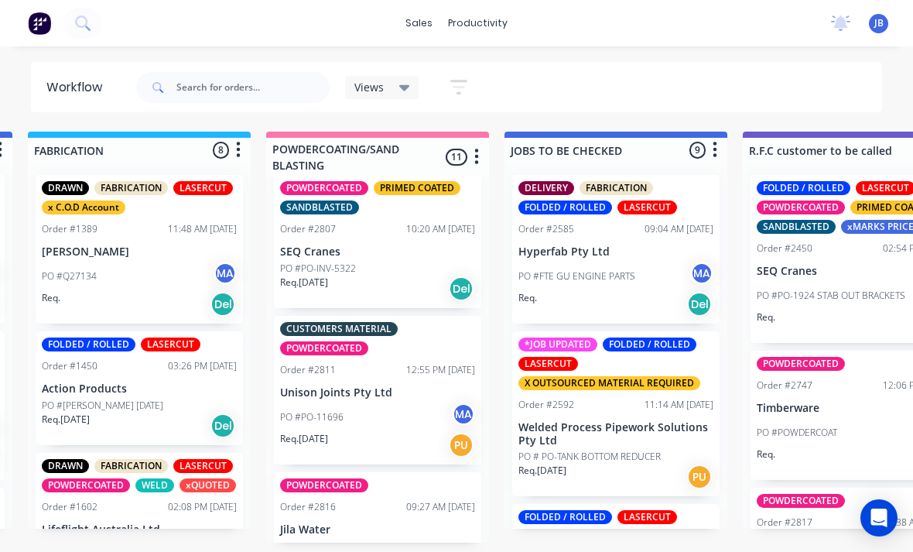
scroll to position [1142, 0]
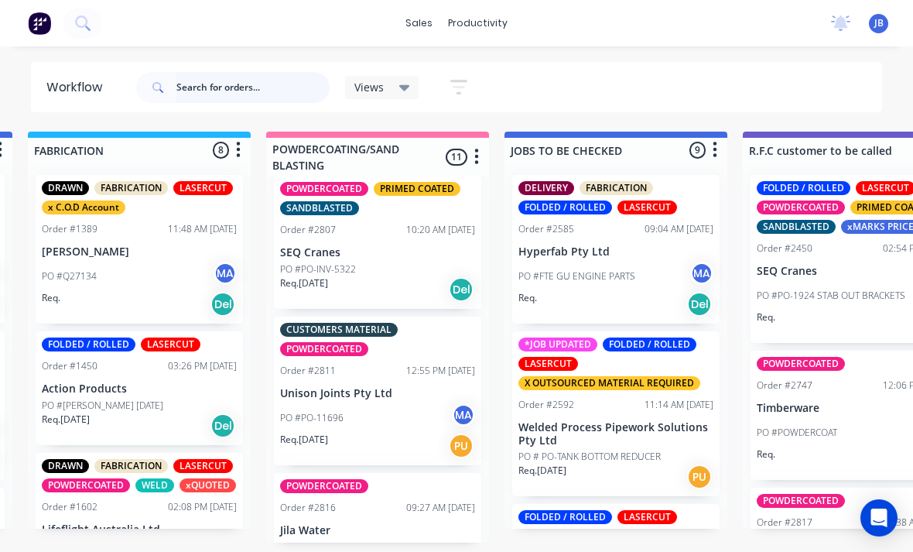
click at [213, 94] on input "text" at bounding box center [252, 87] width 153 height 31
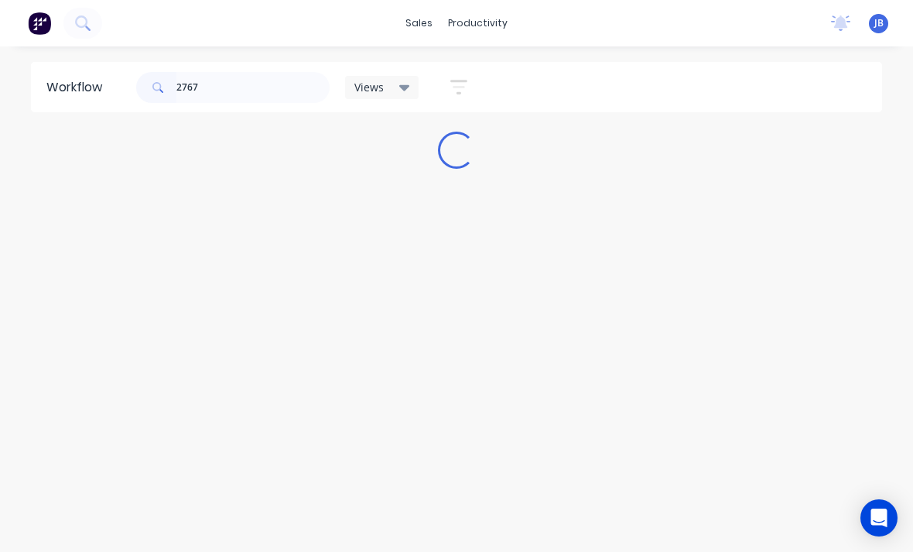
scroll to position [0, 0]
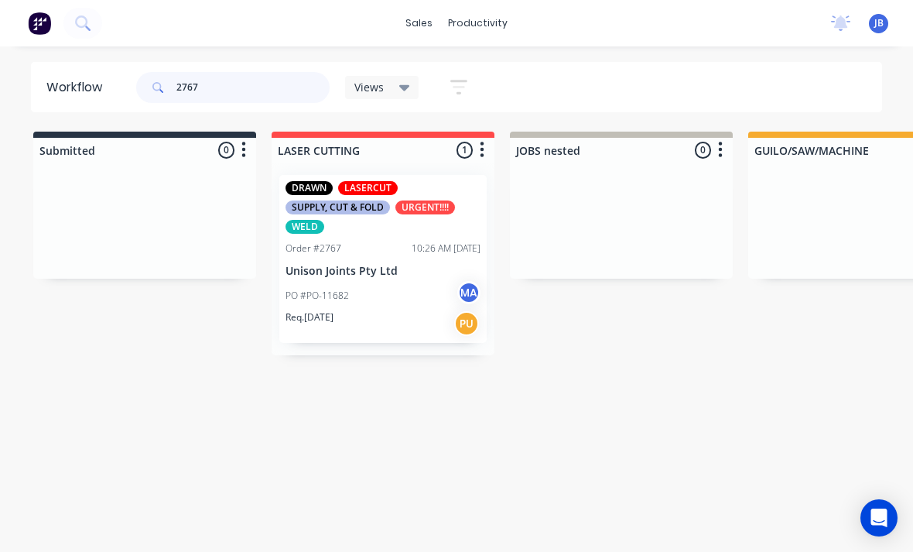
type input "2767"
click at [345, 267] on p "Unison Joints Pty Ltd" at bounding box center [383, 271] width 195 height 13
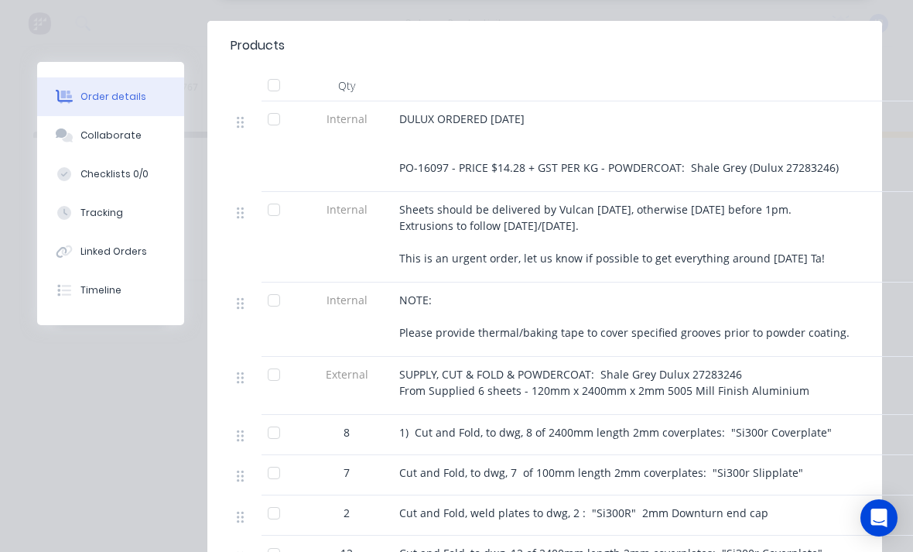
scroll to position [566, 0]
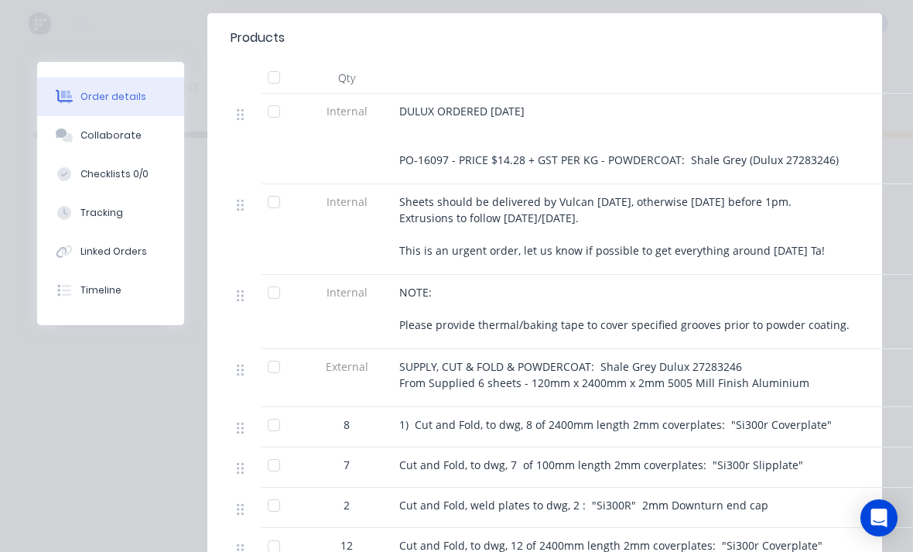
click at [82, 140] on div "Collaborate" at bounding box center [110, 135] width 61 height 14
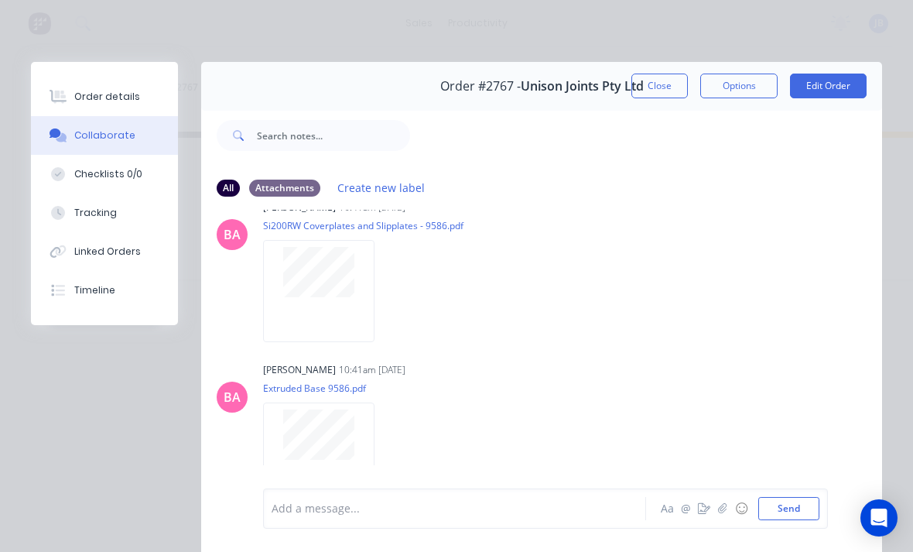
scroll to position [837, 0]
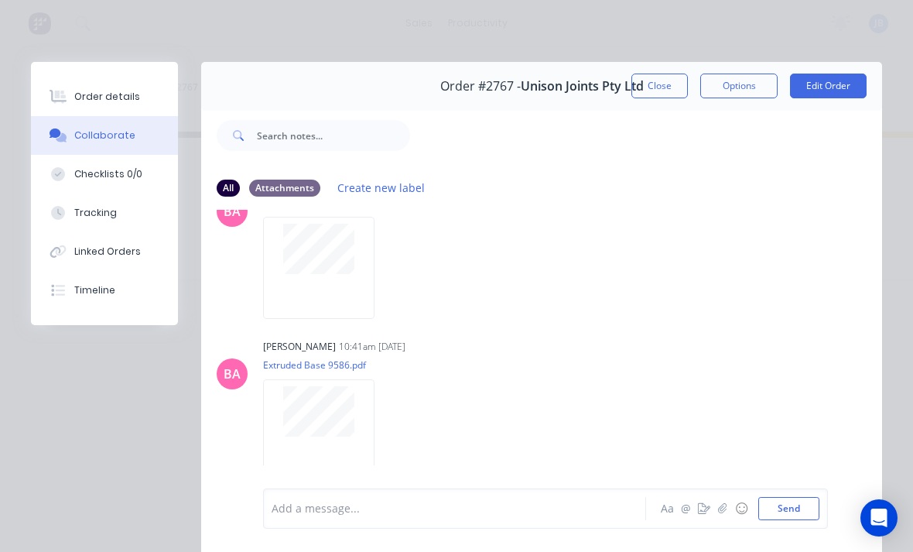
click at [282, 285] on div at bounding box center [318, 267] width 111 height 101
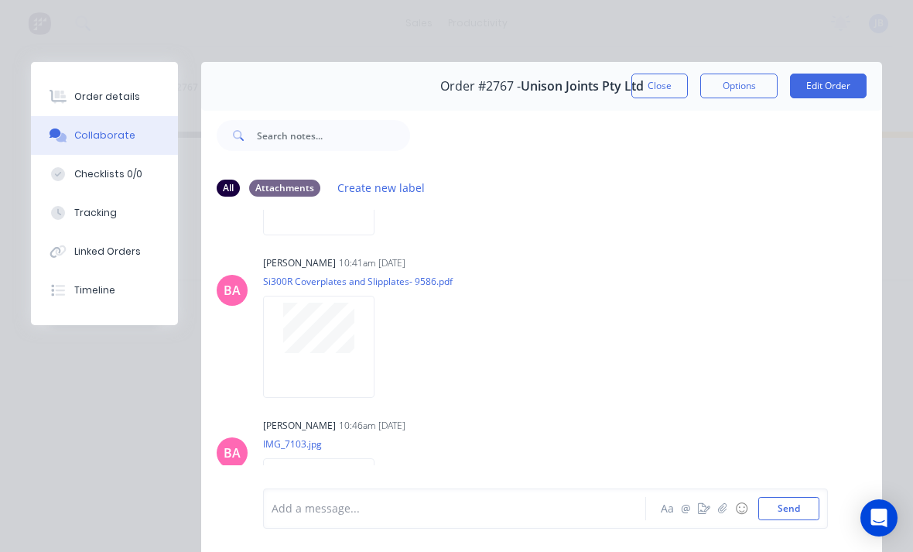
scroll to position [1404, 0]
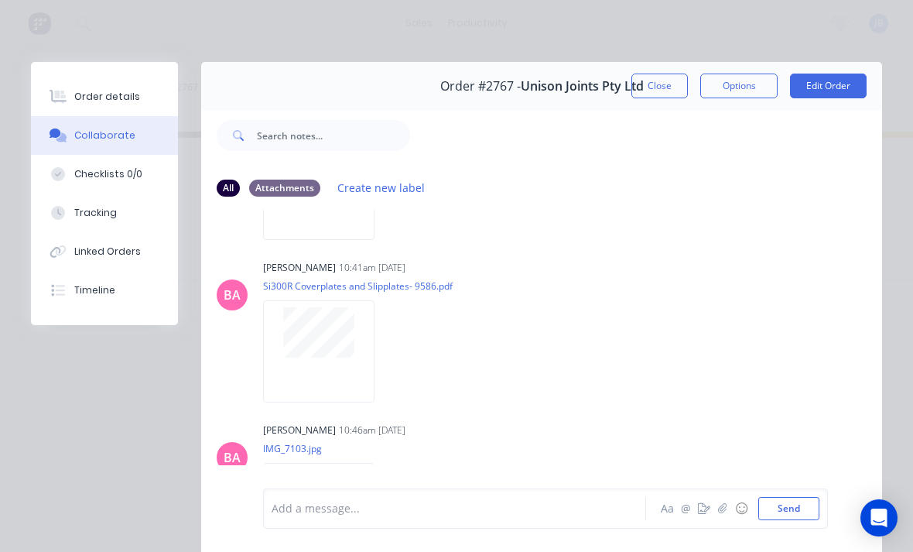
click at [661, 84] on button "Close" at bounding box center [659, 86] width 56 height 25
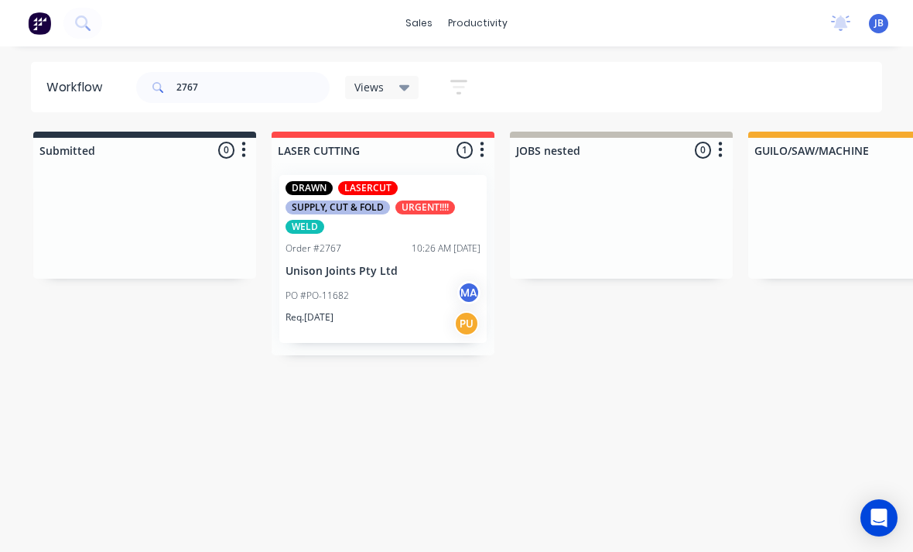
click at [310, 202] on div "SUPPLY, CUT & FOLD" at bounding box center [338, 207] width 104 height 14
